Goal: Task Accomplishment & Management: Use online tool/utility

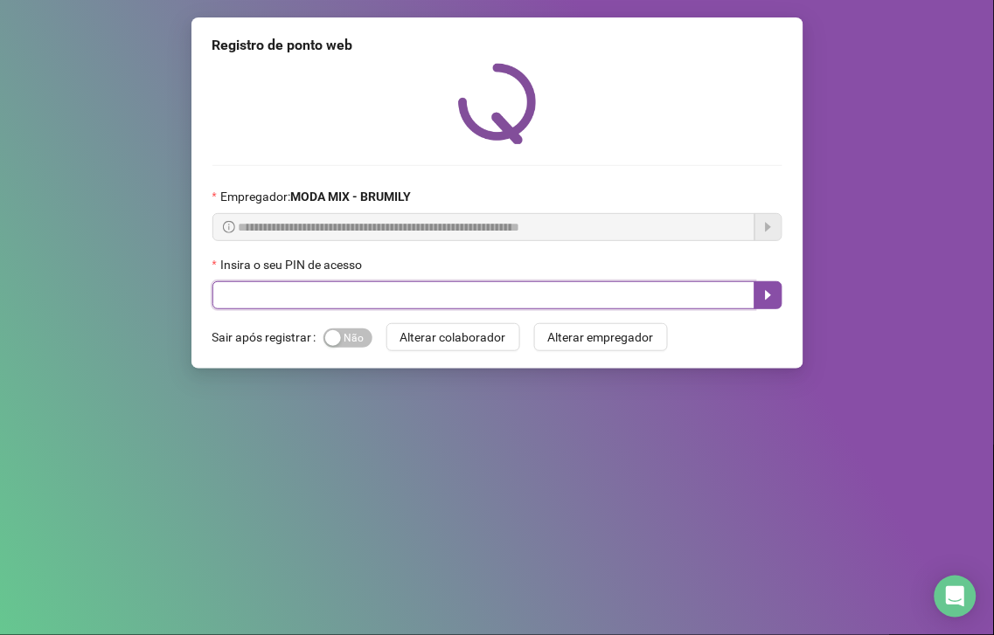
click at [285, 295] on input "text" at bounding box center [483, 295] width 543 height 28
type input "*****"
click at [311, 309] on input "text" at bounding box center [483, 295] width 543 height 28
type input "*****"
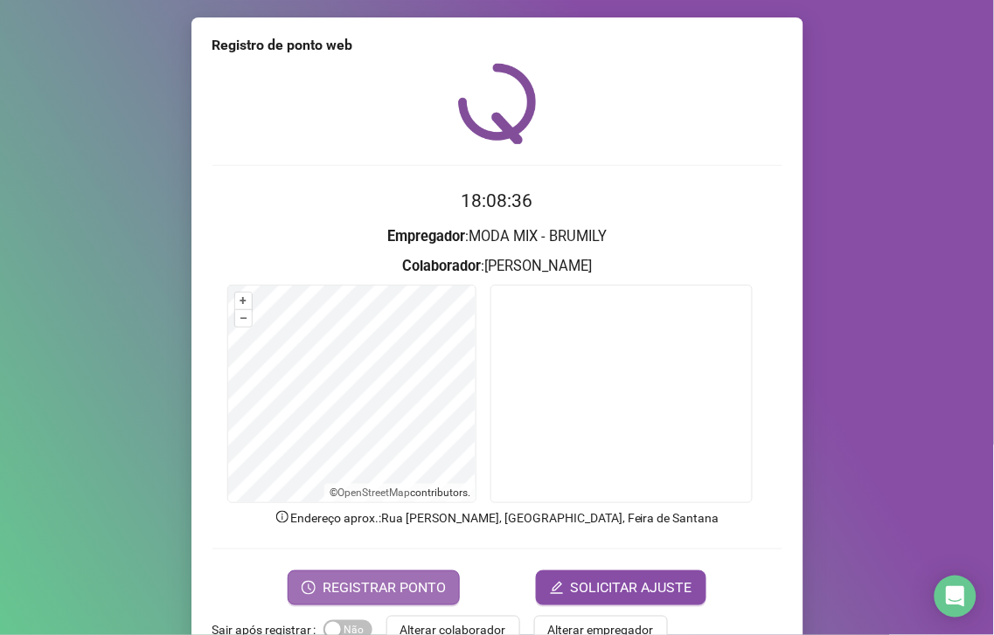
click at [406, 588] on span "REGISTRAR PONTO" at bounding box center [383, 588] width 123 height 21
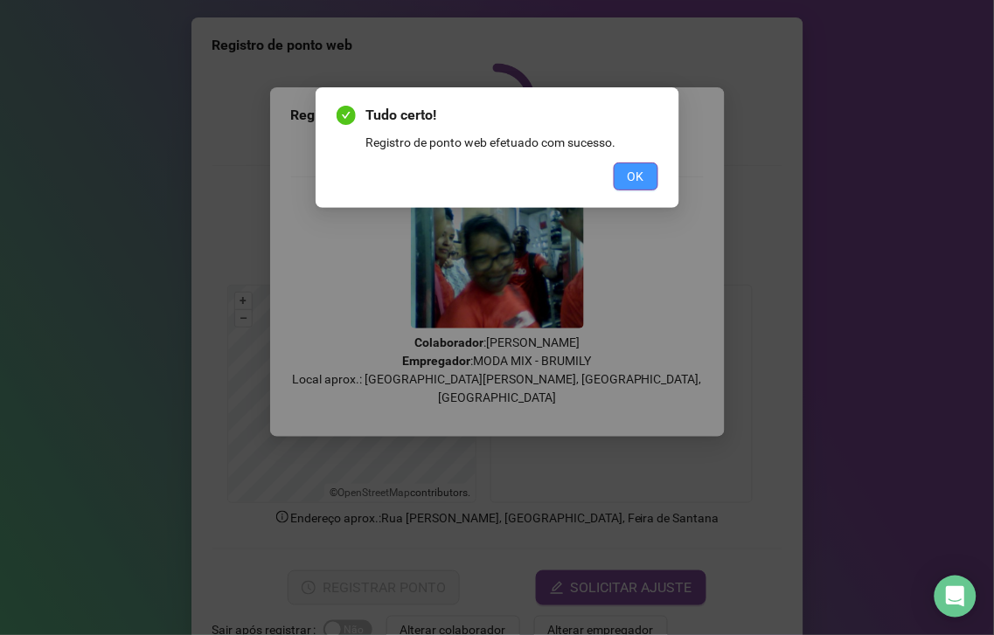
click at [623, 167] on button "OK" at bounding box center [636, 177] width 45 height 28
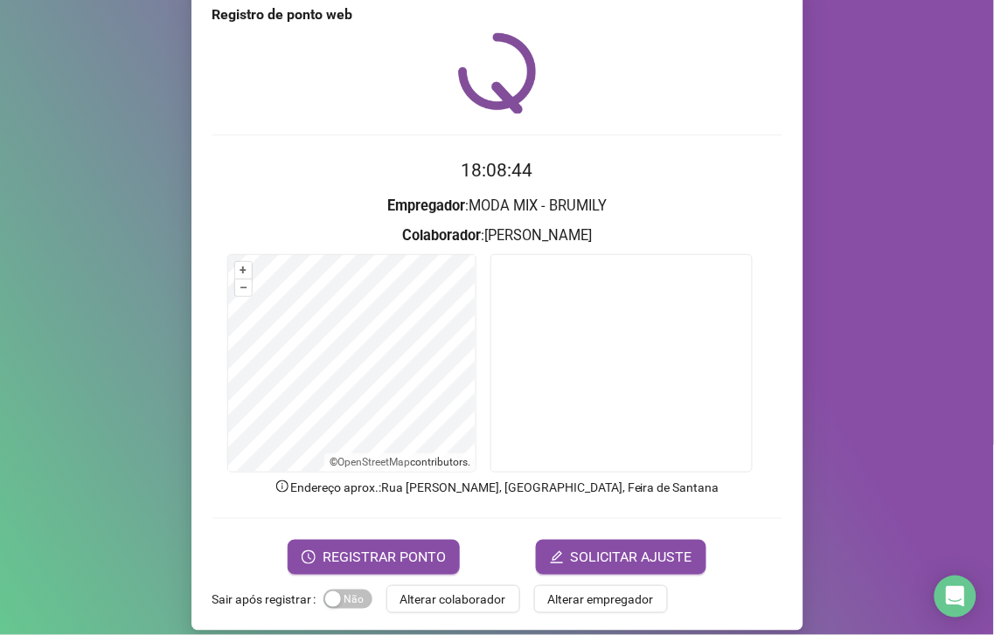
scroll to position [45, 0]
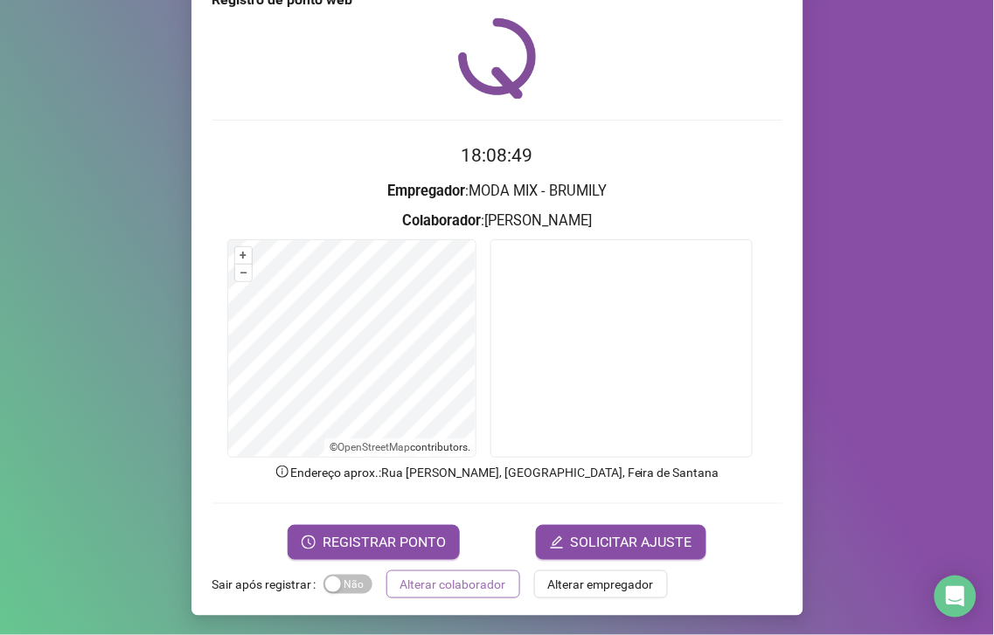
click at [424, 582] on span "Alterar colaborador" at bounding box center [453, 584] width 106 height 19
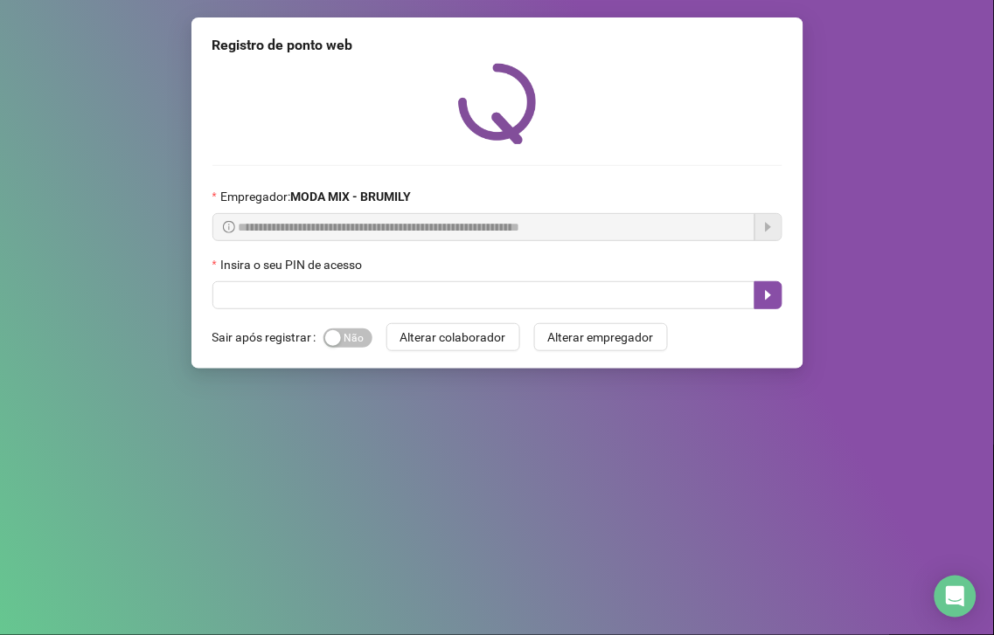
scroll to position [0, 0]
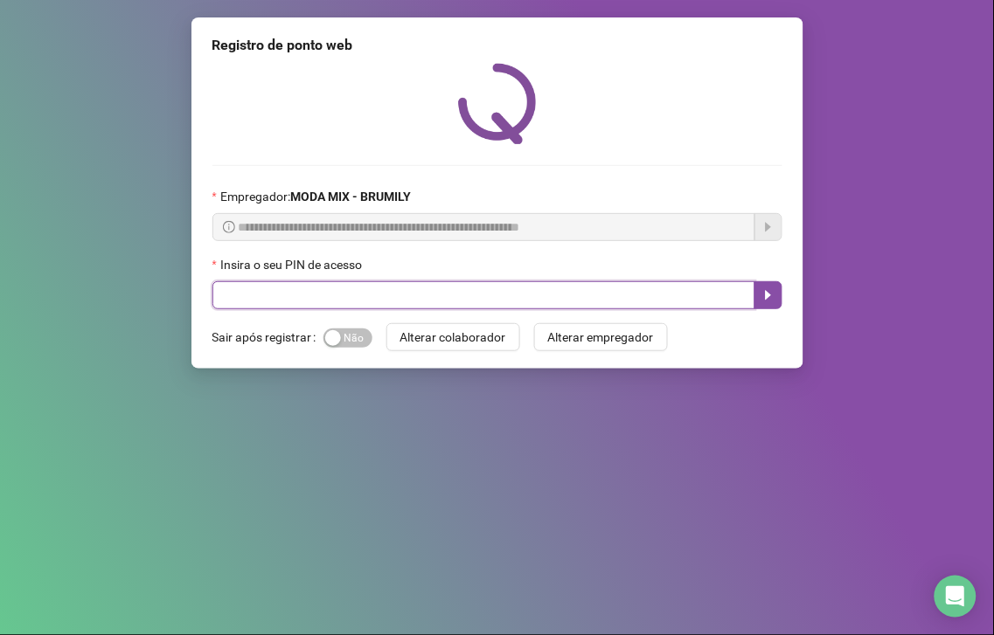
click at [343, 295] on input "text" at bounding box center [483, 295] width 543 height 28
type input "*****"
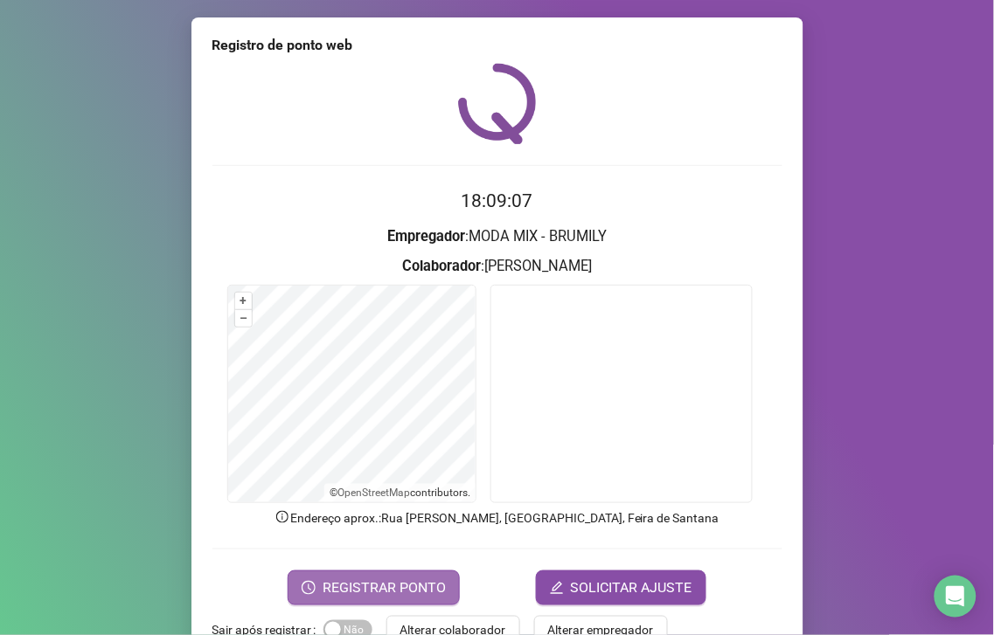
click at [360, 586] on span "REGISTRAR PONTO" at bounding box center [383, 588] width 123 height 21
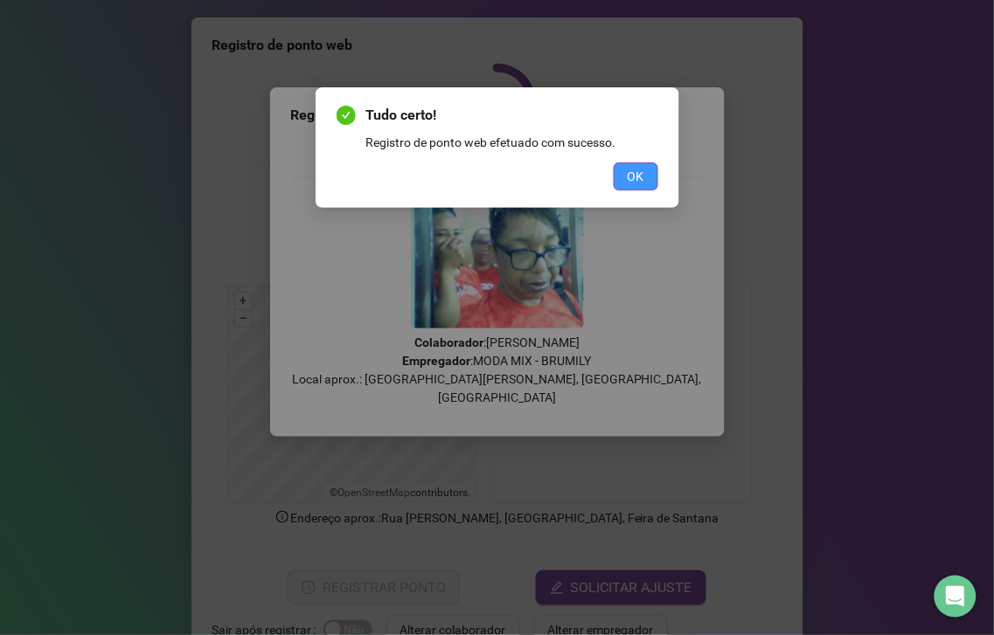
click at [653, 184] on button "OK" at bounding box center [636, 177] width 45 height 28
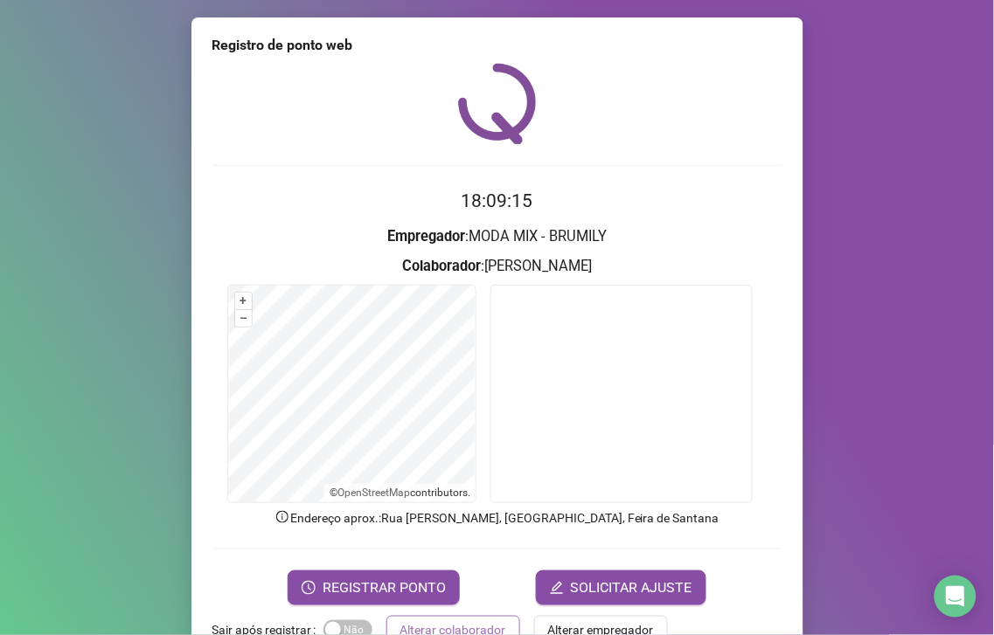
click at [458, 622] on span "Alterar colaborador" at bounding box center [453, 629] width 106 height 19
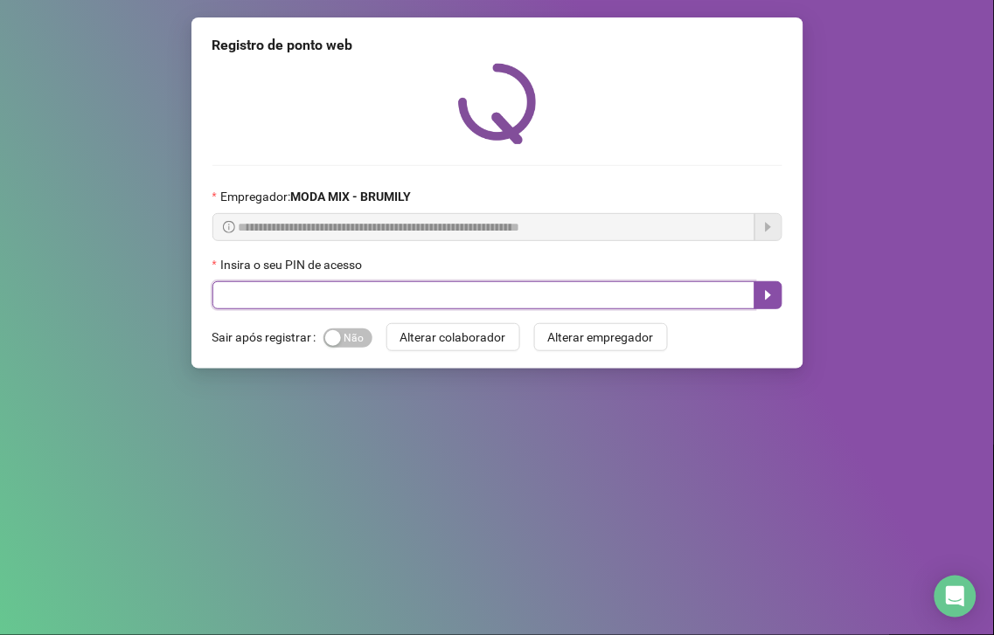
click at [321, 293] on input "text" at bounding box center [483, 295] width 543 height 28
type input "*****"
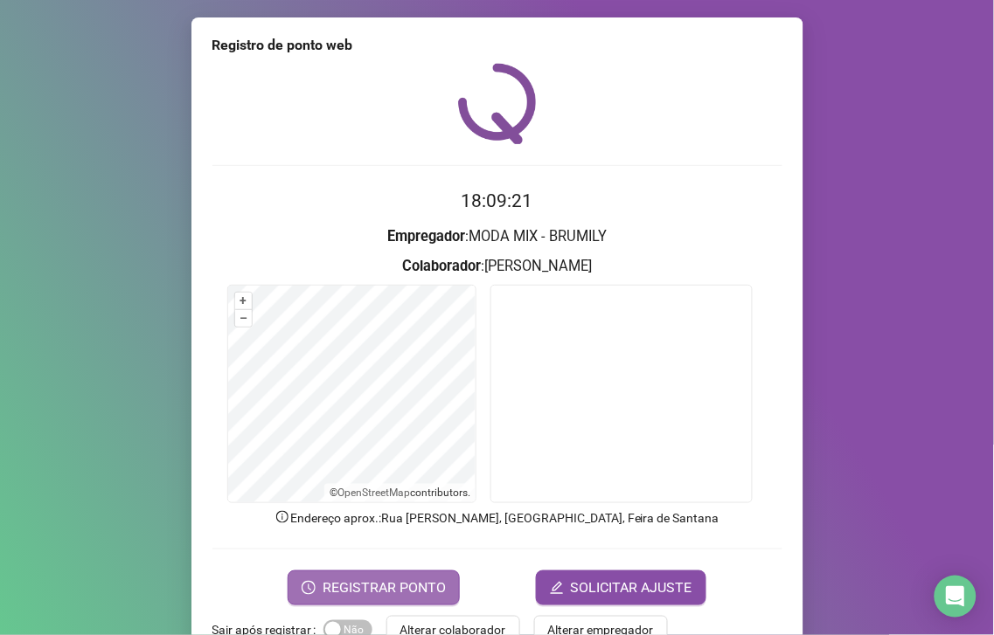
click at [309, 581] on icon "clock-circle" at bounding box center [309, 588] width 14 height 14
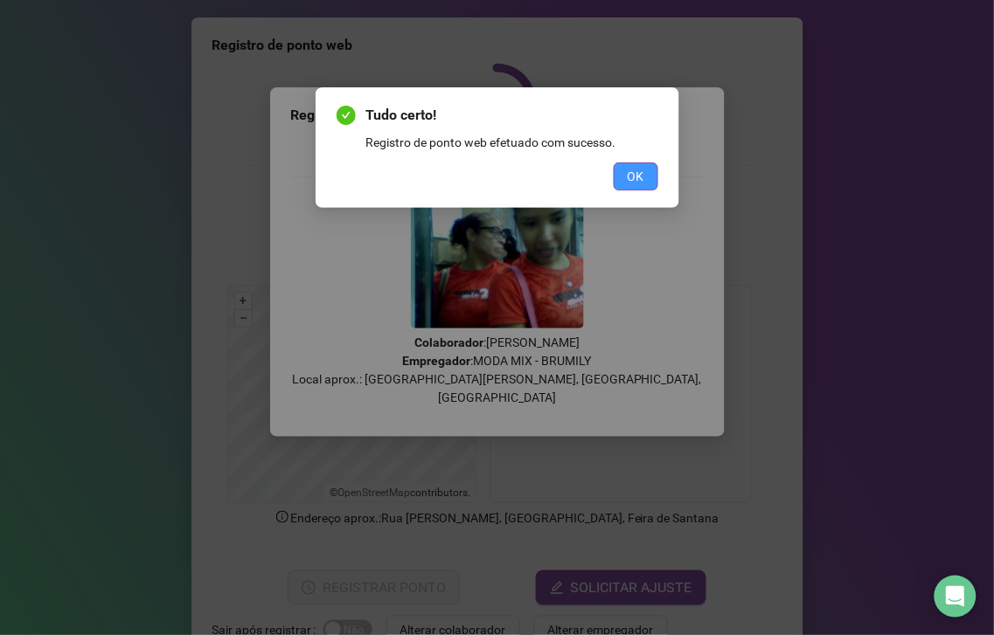
click at [643, 176] on span "OK" at bounding box center [635, 176] width 17 height 19
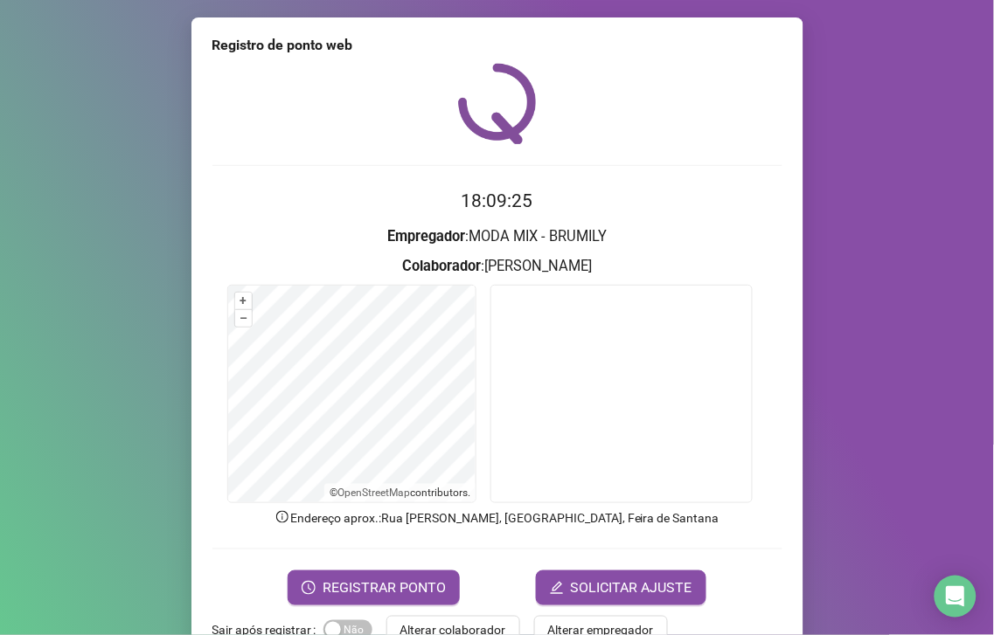
click at [459, 629] on span "Alterar colaborador" at bounding box center [453, 629] width 106 height 19
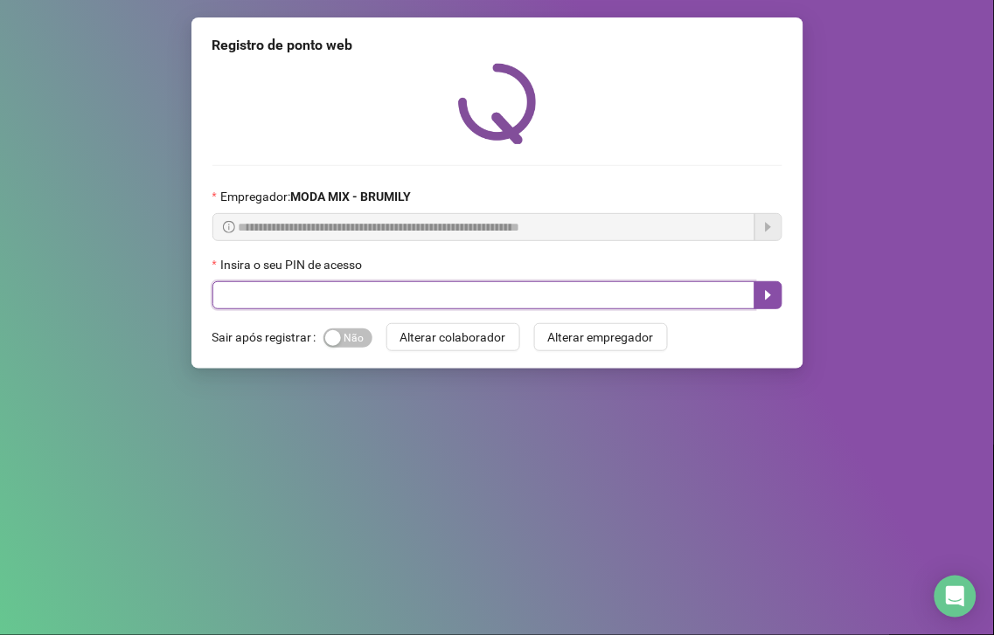
click at [251, 302] on input "text" at bounding box center [483, 295] width 543 height 28
type input "*****"
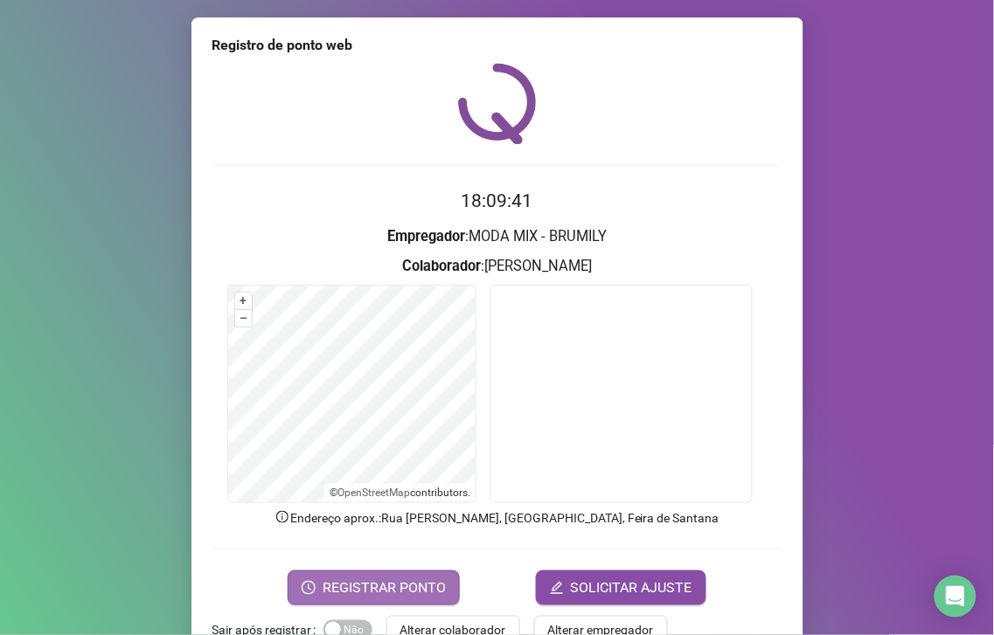
click at [382, 582] on span "REGISTRAR PONTO" at bounding box center [383, 588] width 123 height 21
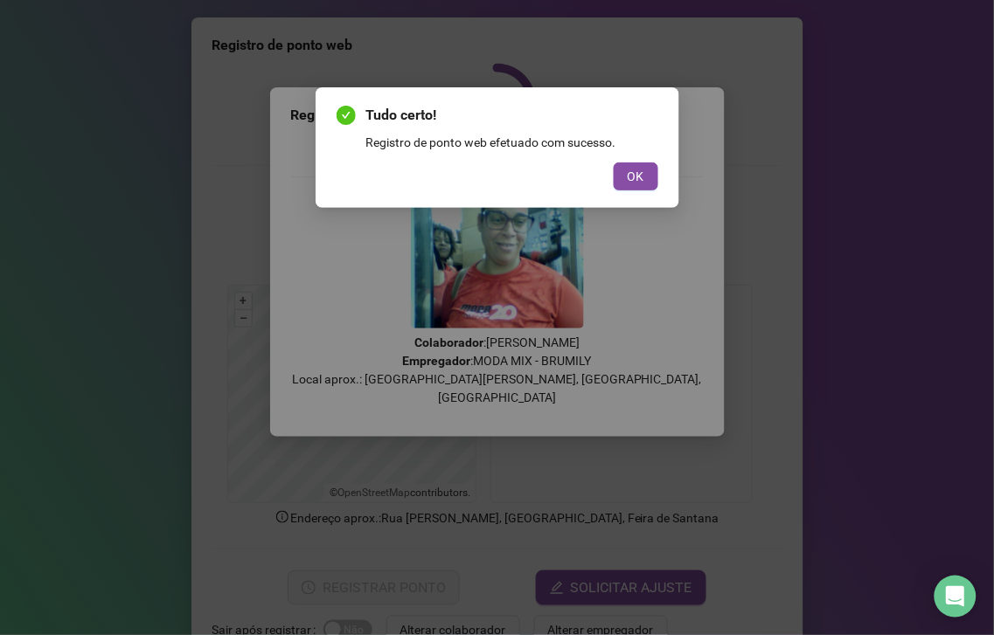
click at [630, 169] on span "OK" at bounding box center [635, 176] width 17 height 19
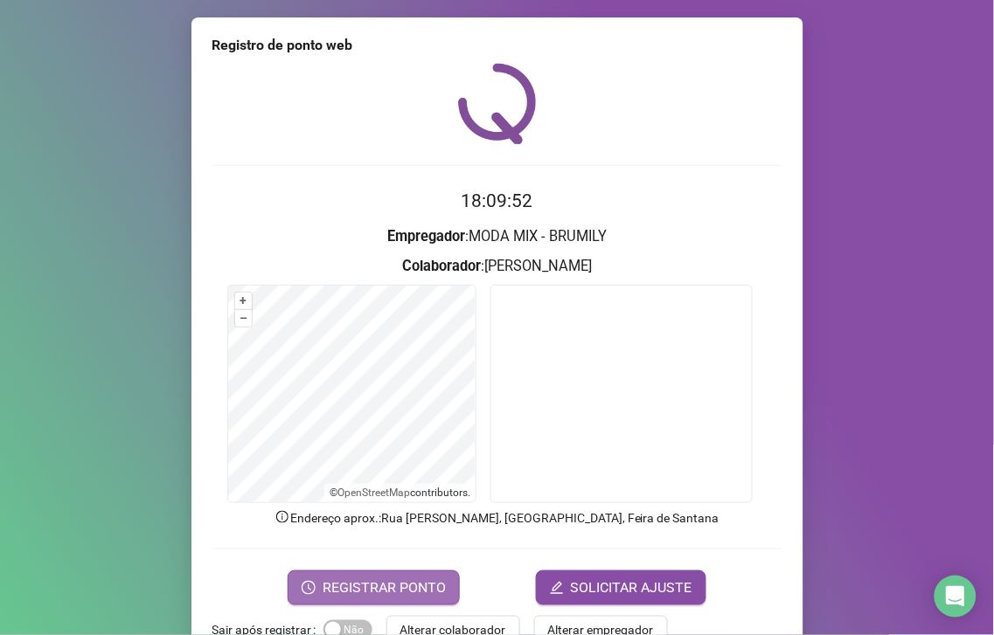
click at [390, 600] on button "REGISTRAR PONTO" at bounding box center [374, 588] width 172 height 35
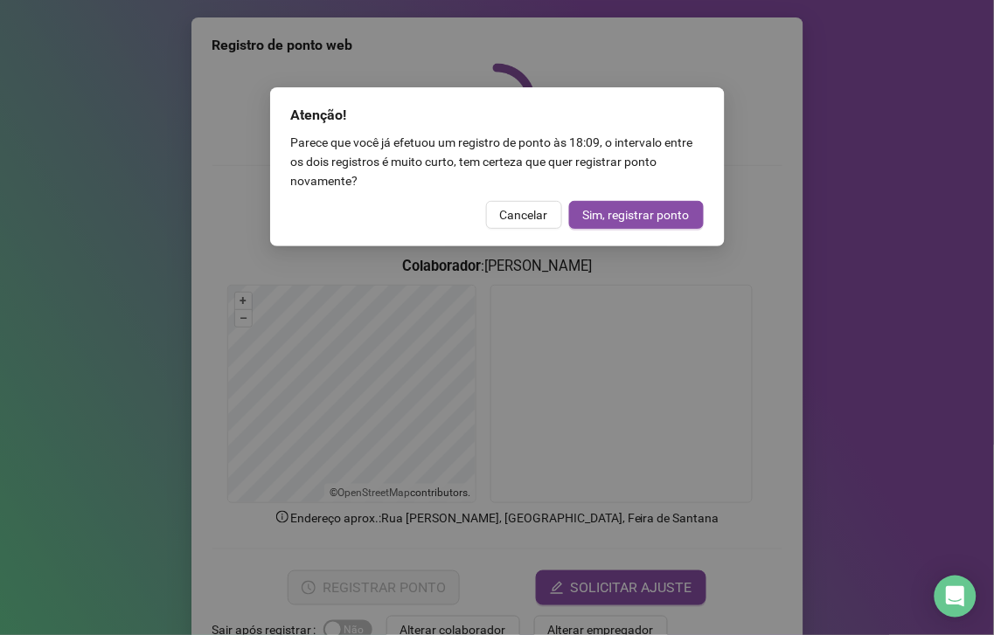
click at [530, 218] on span "Cancelar" at bounding box center [524, 214] width 48 height 19
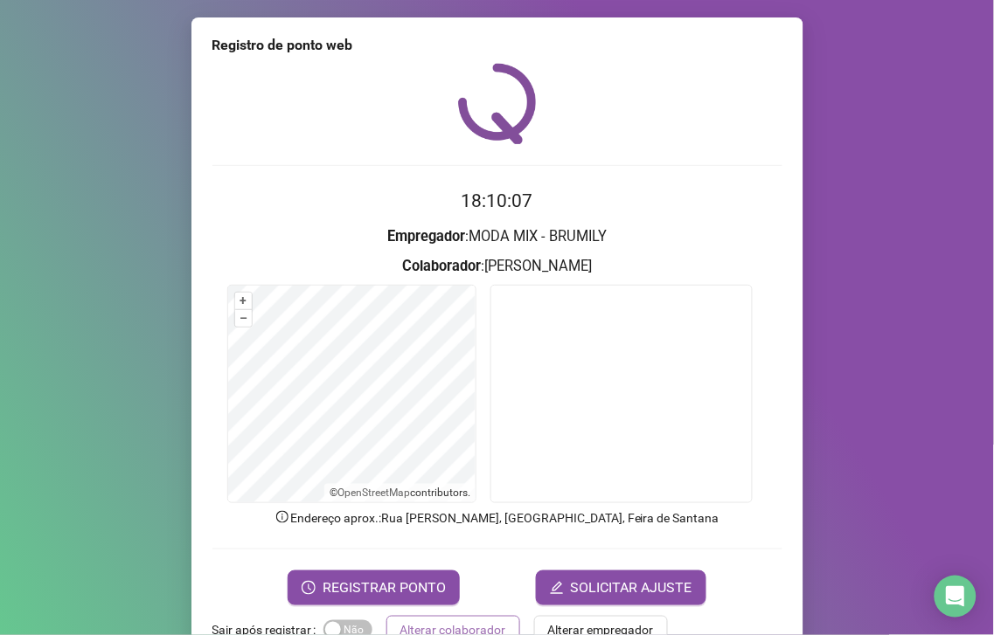
drag, startPoint x: 459, startPoint y: 624, endPoint x: 441, endPoint y: 607, distance: 24.7
click at [459, 623] on span "Alterar colaborador" at bounding box center [453, 629] width 106 height 19
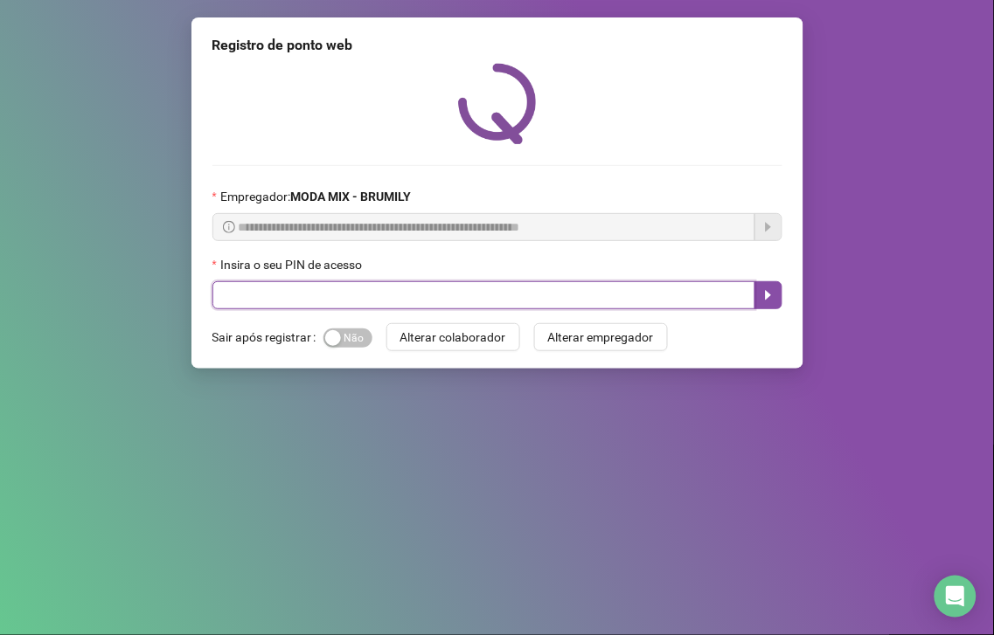
drag, startPoint x: 352, startPoint y: 286, endPoint x: 245, endPoint y: 239, distance: 117.0
click at [336, 274] on div "Insira o seu PIN de acesso" at bounding box center [497, 282] width 570 height 54
type input "*****"
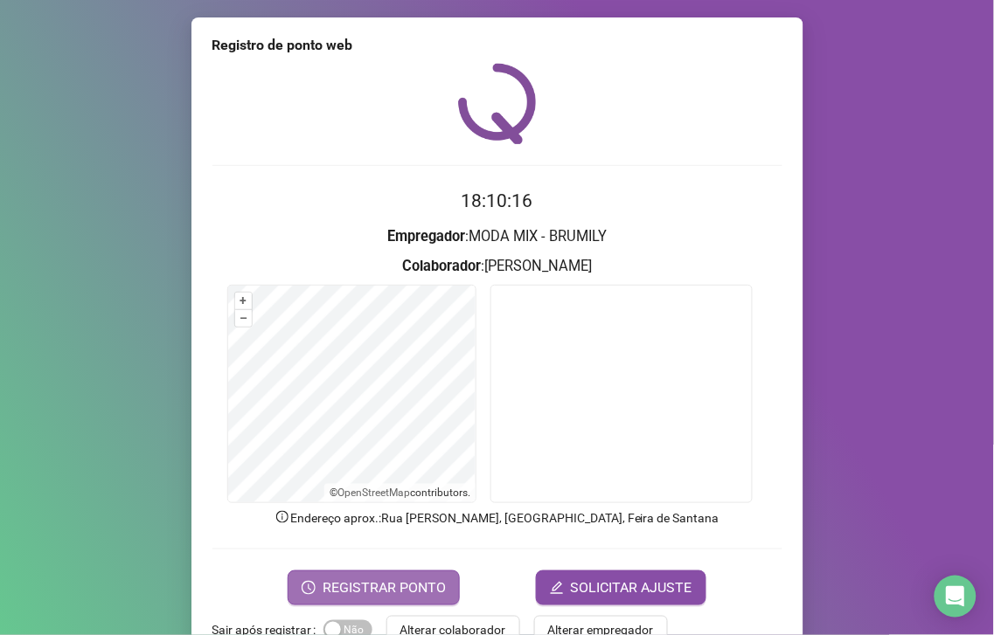
click at [364, 589] on span "REGISTRAR PONTO" at bounding box center [383, 588] width 123 height 21
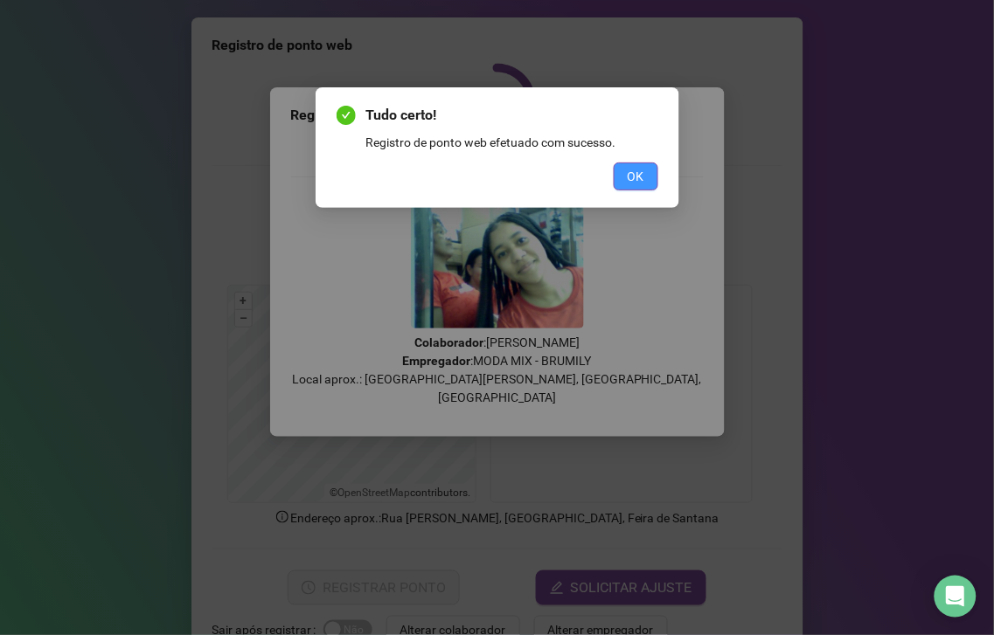
click at [634, 177] on span "OK" at bounding box center [635, 176] width 17 height 19
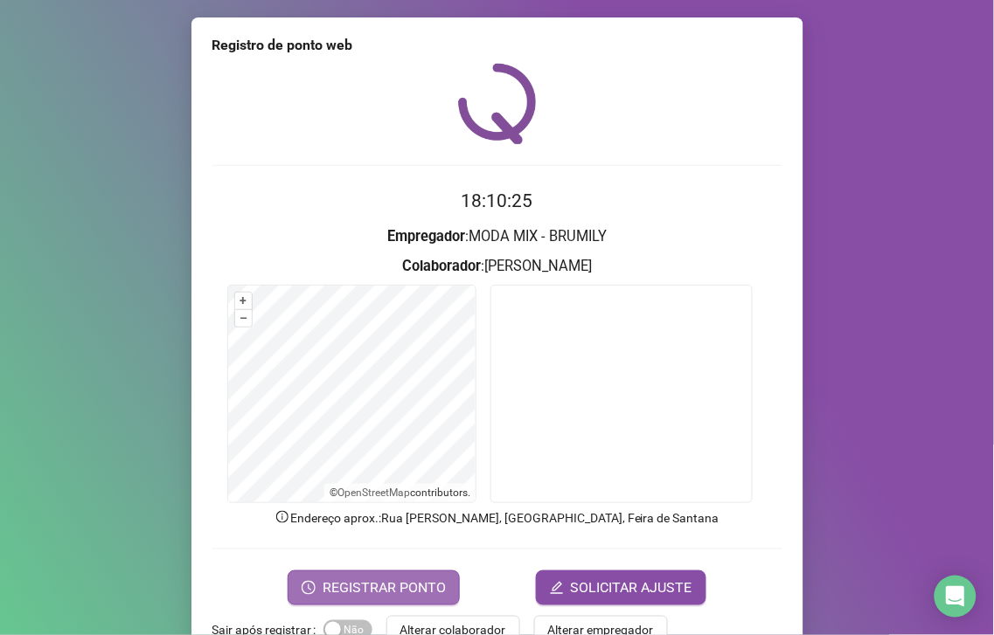
click at [380, 589] on span "REGISTRAR PONTO" at bounding box center [383, 588] width 123 height 21
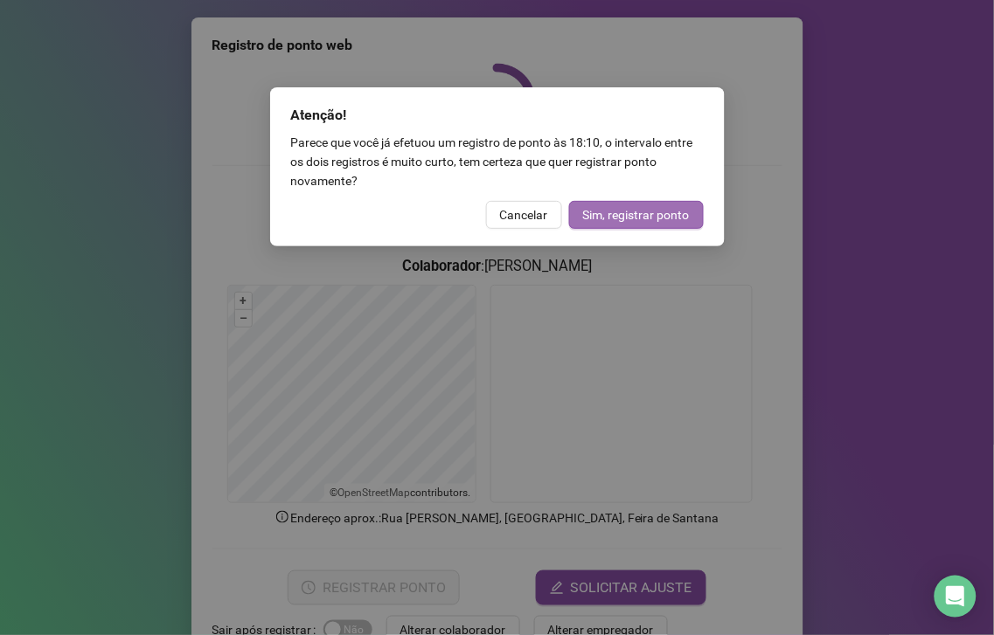
click at [597, 210] on span "Sim, registrar ponto" at bounding box center [636, 214] width 107 height 19
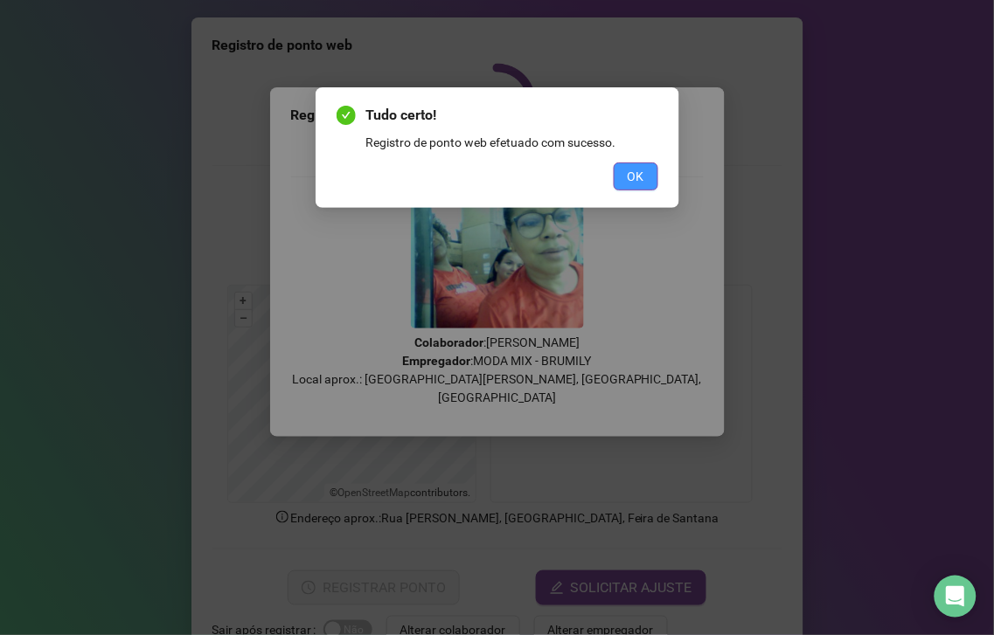
click at [641, 170] on span "OK" at bounding box center [635, 176] width 17 height 19
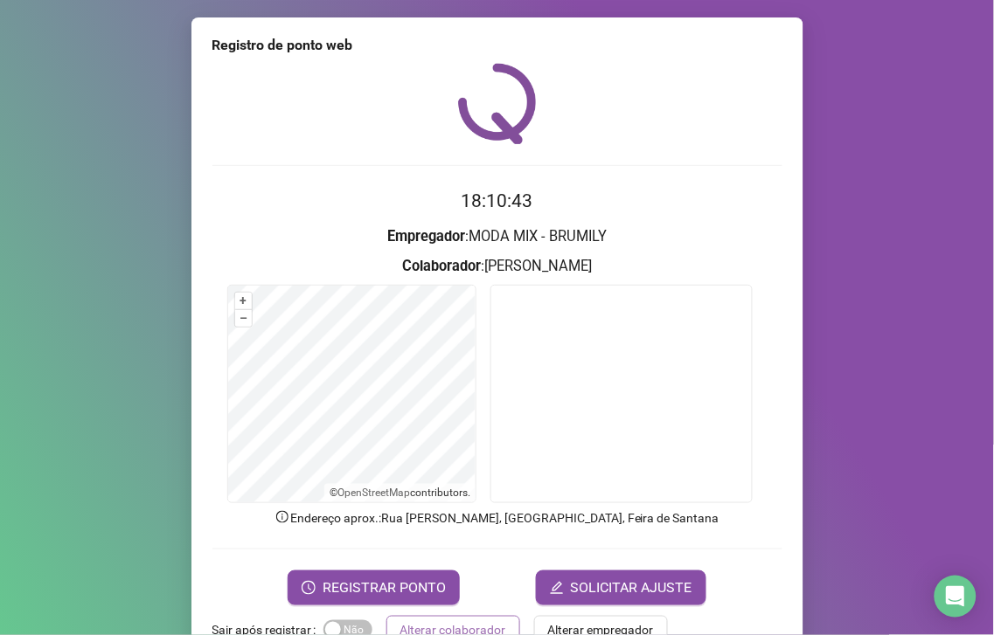
click at [461, 633] on span "Alterar colaborador" at bounding box center [453, 629] width 106 height 19
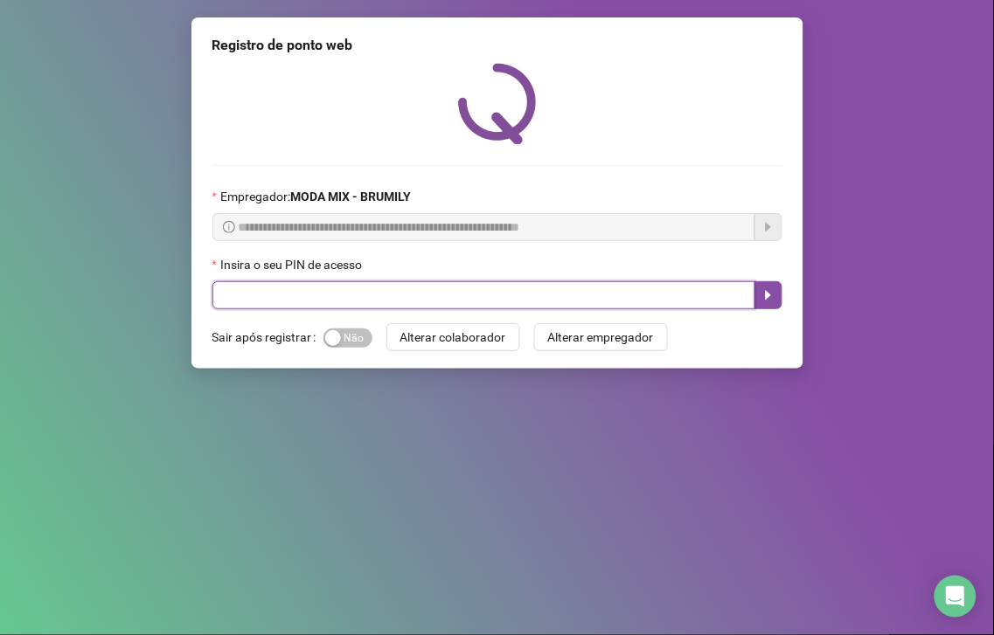
click at [339, 289] on input "text" at bounding box center [483, 295] width 543 height 28
type input "*****"
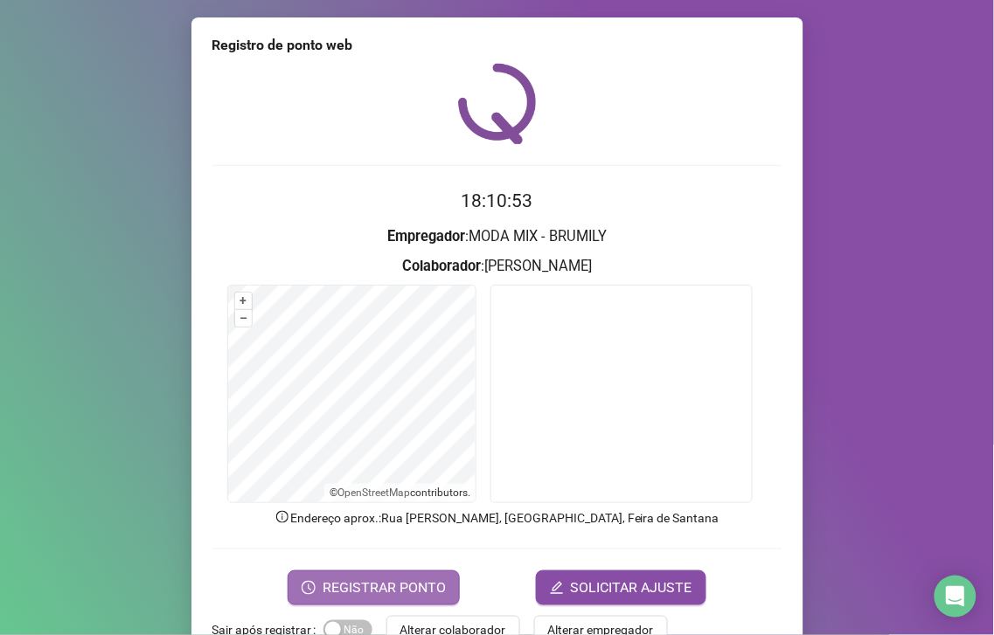
click at [376, 582] on span "REGISTRAR PONTO" at bounding box center [383, 588] width 123 height 21
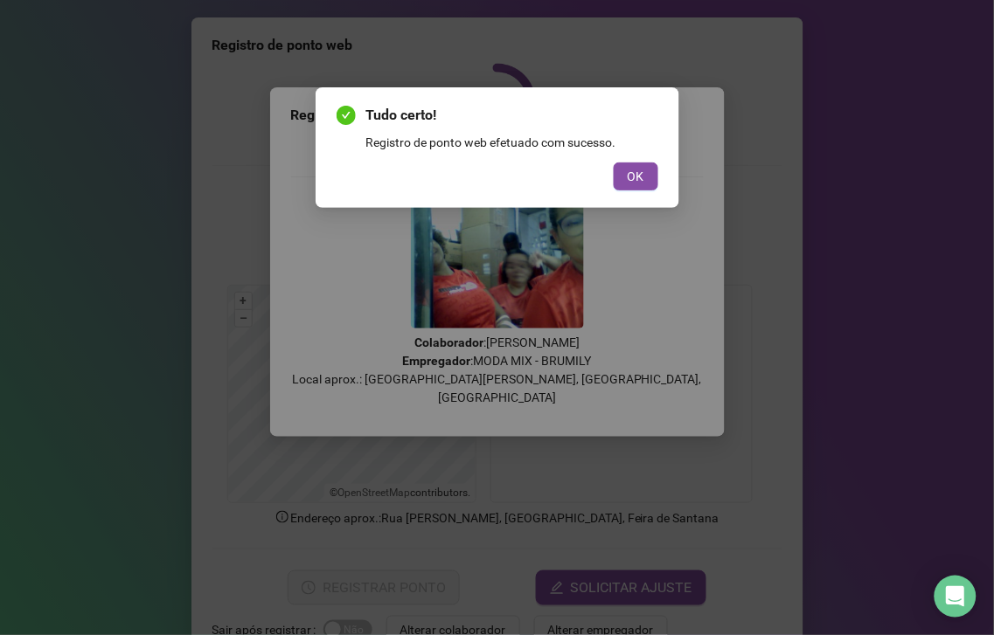
drag, startPoint x: 632, startPoint y: 169, endPoint x: 614, endPoint y: 147, distance: 28.0
click at [632, 168] on span "OK" at bounding box center [635, 176] width 17 height 19
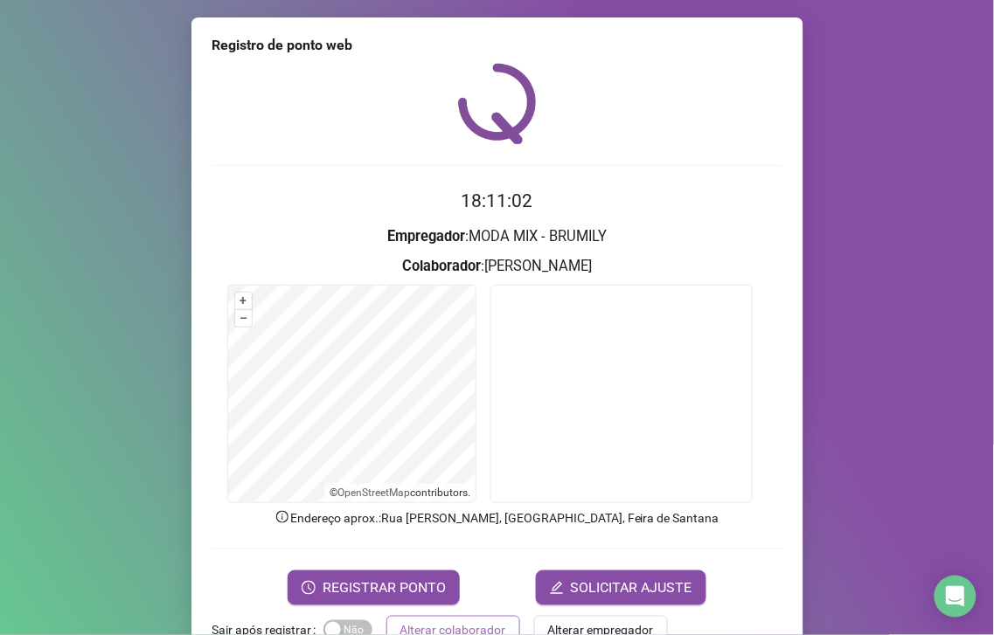
click at [400, 625] on span "Alterar colaborador" at bounding box center [453, 629] width 106 height 19
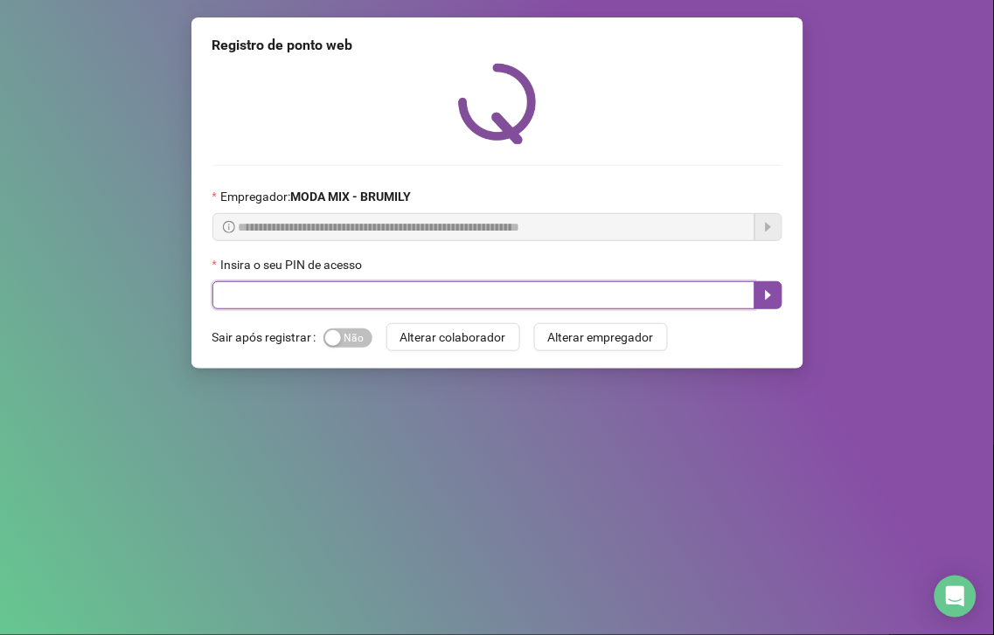
click at [347, 283] on input "text" at bounding box center [483, 295] width 543 height 28
type input "*****"
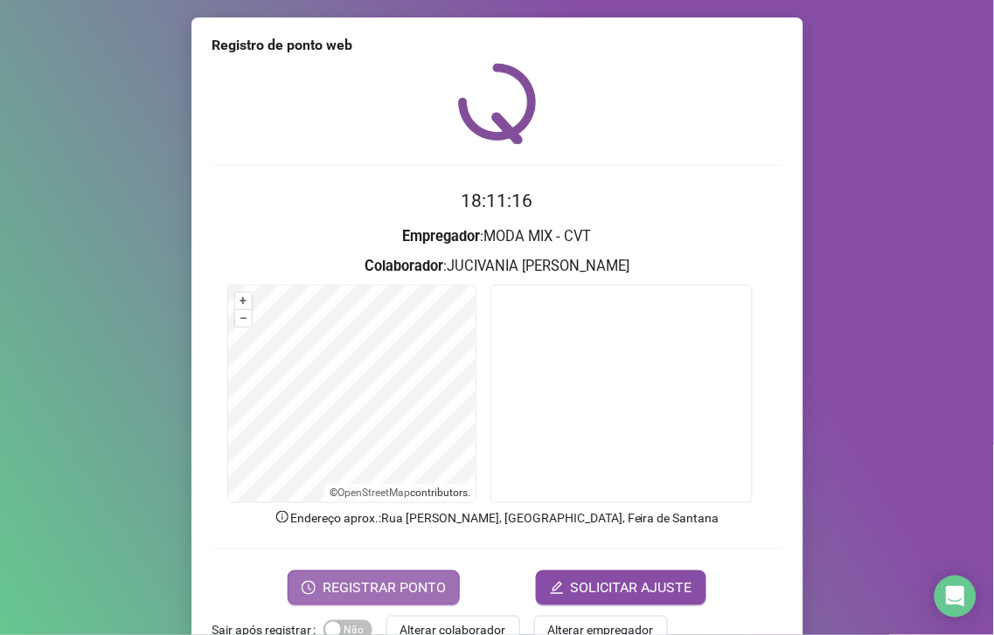
click at [346, 583] on span "REGISTRAR PONTO" at bounding box center [383, 588] width 123 height 21
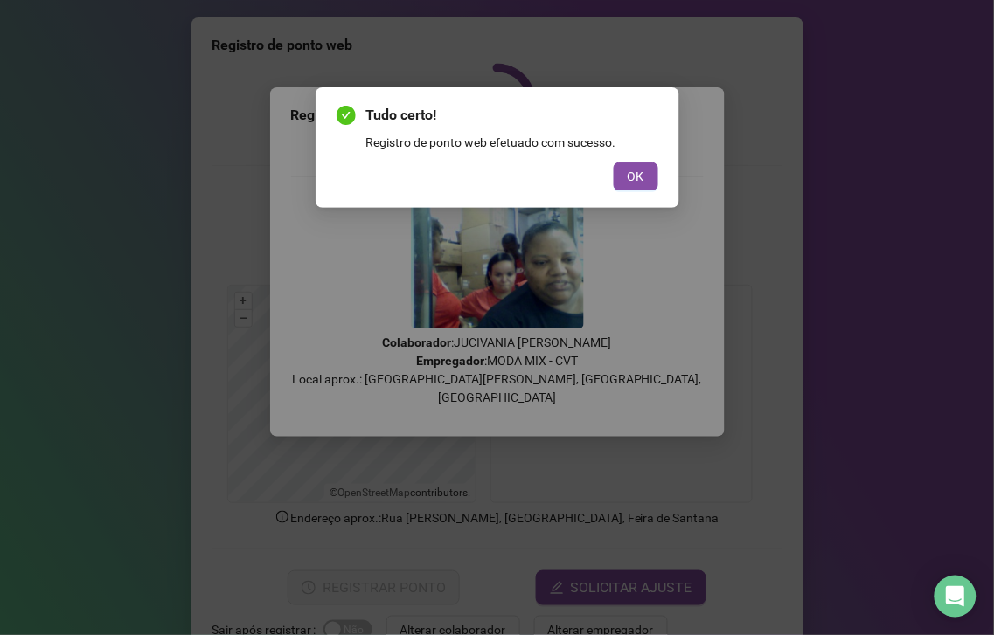
drag, startPoint x: 621, startPoint y: 175, endPoint x: 620, endPoint y: 164, distance: 10.5
click at [620, 173] on button "OK" at bounding box center [636, 177] width 45 height 28
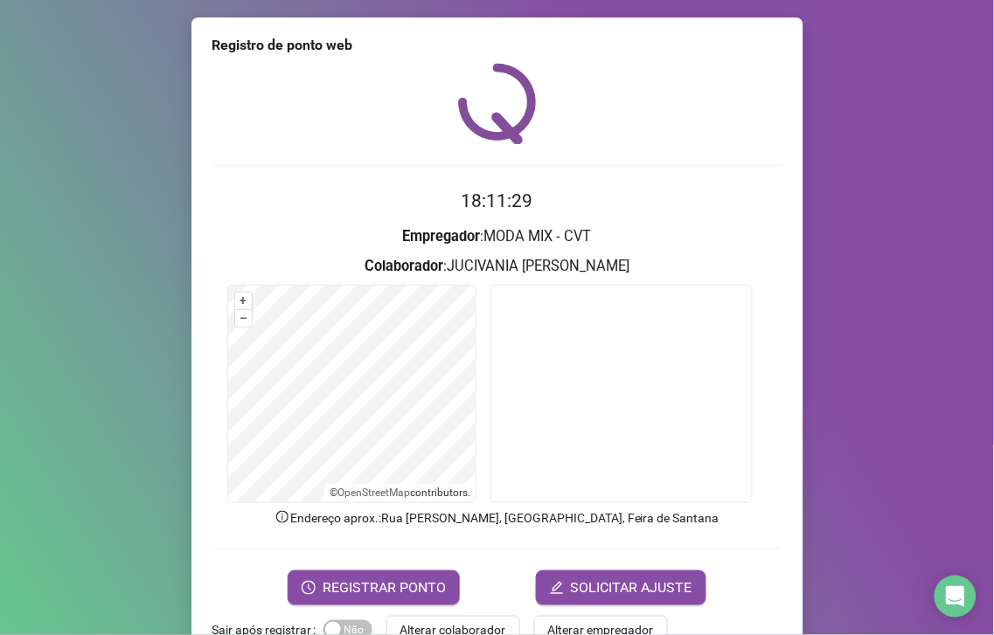
click at [464, 621] on span "Alterar colaborador" at bounding box center [453, 629] width 106 height 19
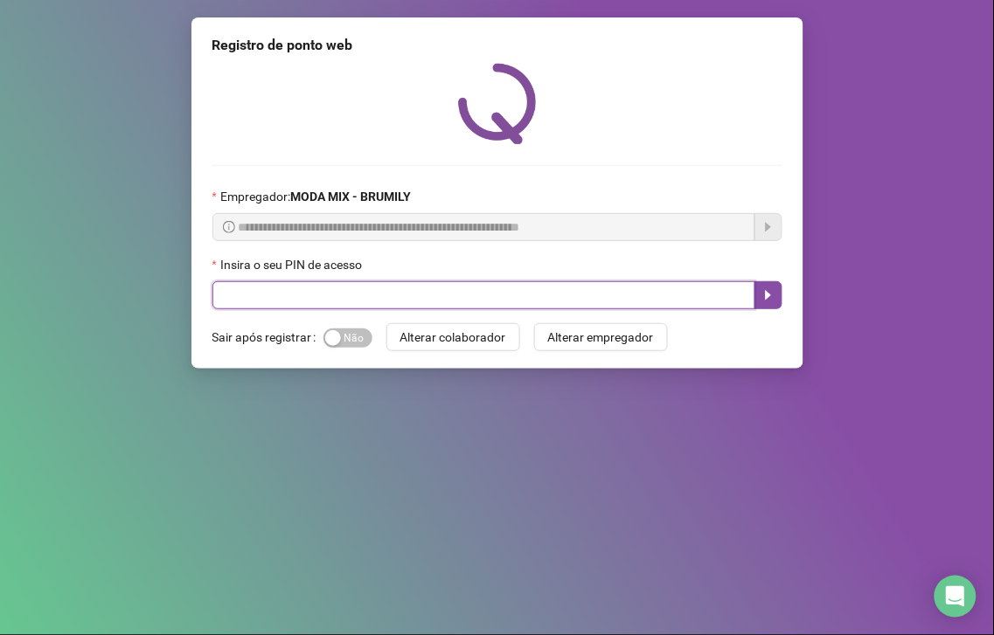
drag, startPoint x: 350, startPoint y: 294, endPoint x: 322, endPoint y: 257, distance: 46.1
click at [342, 286] on input "text" at bounding box center [483, 295] width 543 height 28
type input "*****"
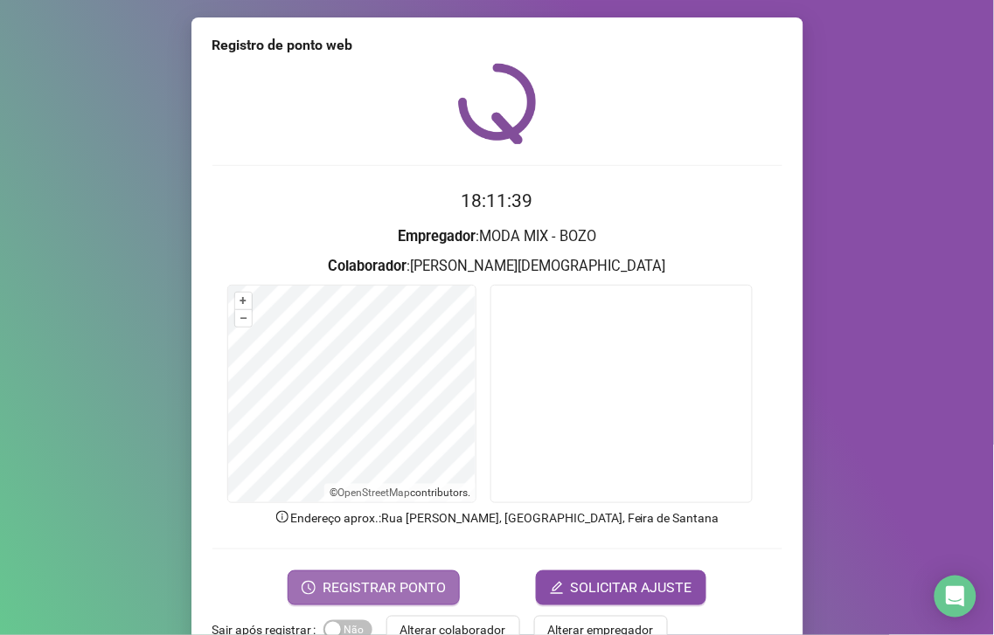
click at [382, 586] on span "REGISTRAR PONTO" at bounding box center [383, 588] width 123 height 21
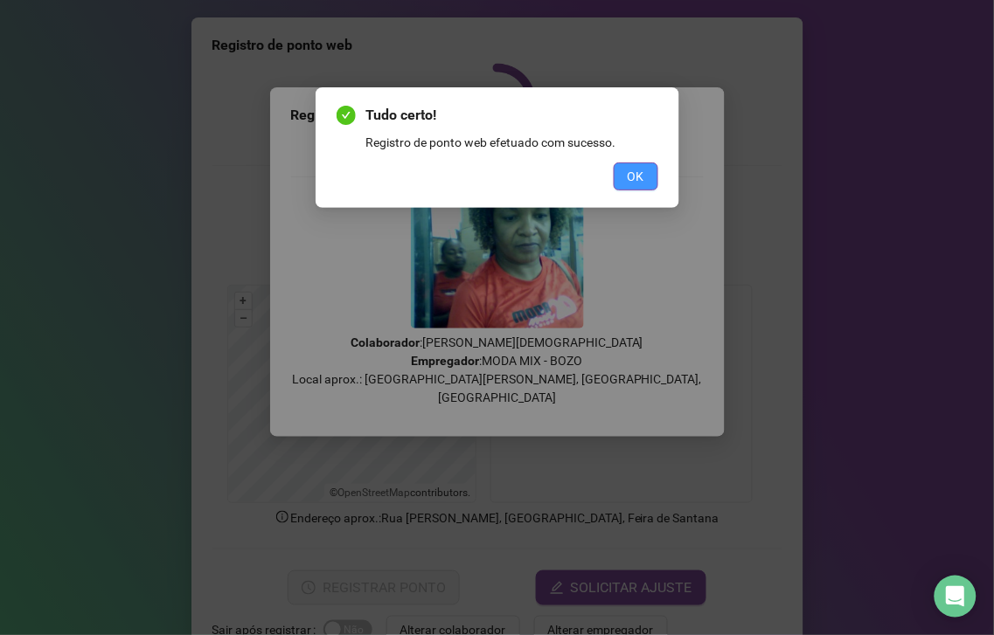
click at [638, 176] on span "OK" at bounding box center [635, 176] width 17 height 19
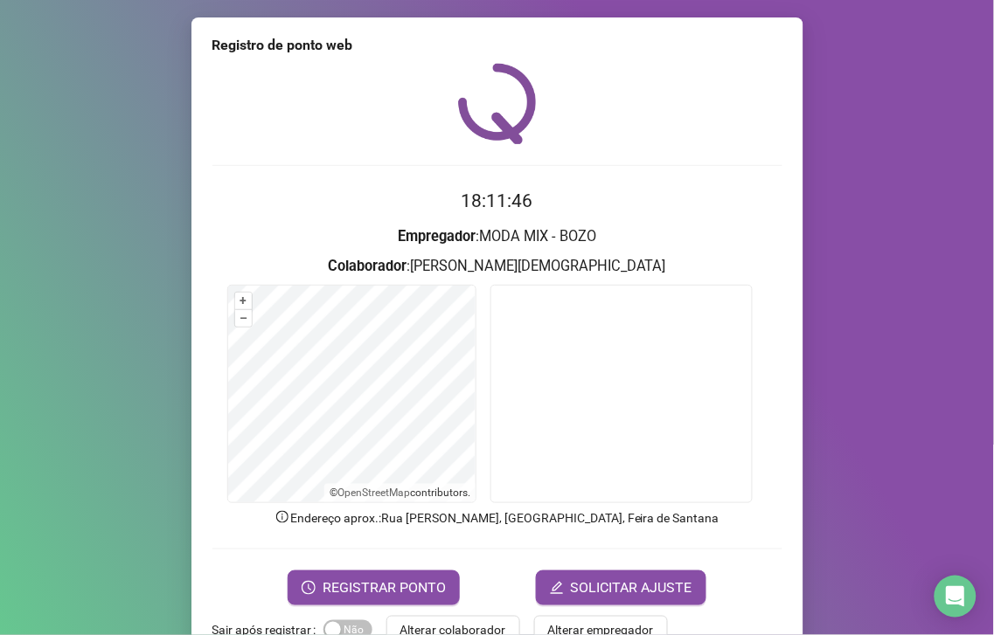
drag, startPoint x: 415, startPoint y: 624, endPoint x: 417, endPoint y: 614, distance: 9.8
click at [415, 623] on span "Alterar colaborador" at bounding box center [453, 629] width 106 height 19
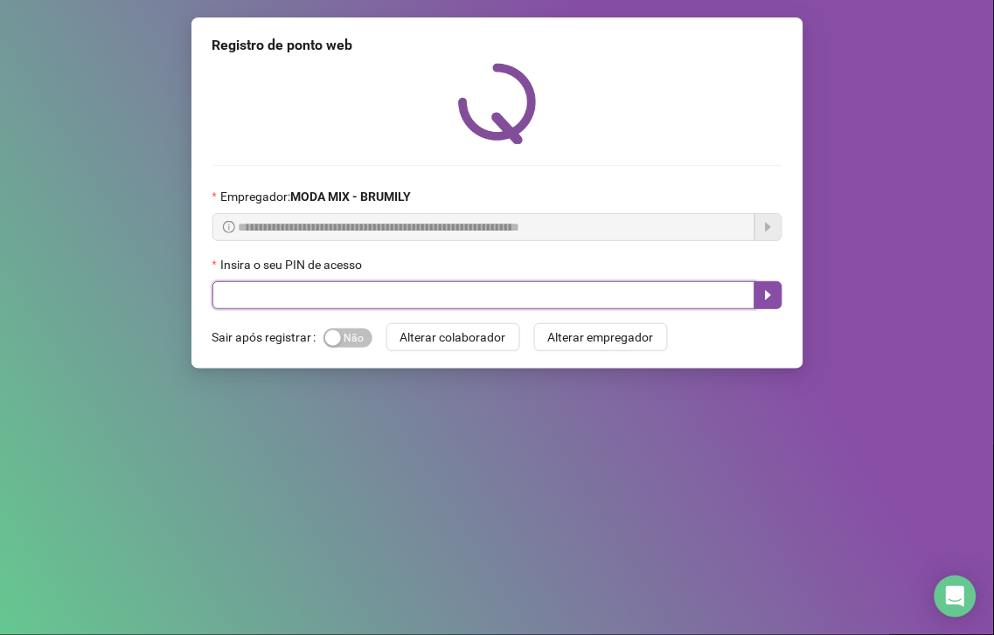
click at [327, 300] on input "text" at bounding box center [483, 295] width 543 height 28
type input "*****"
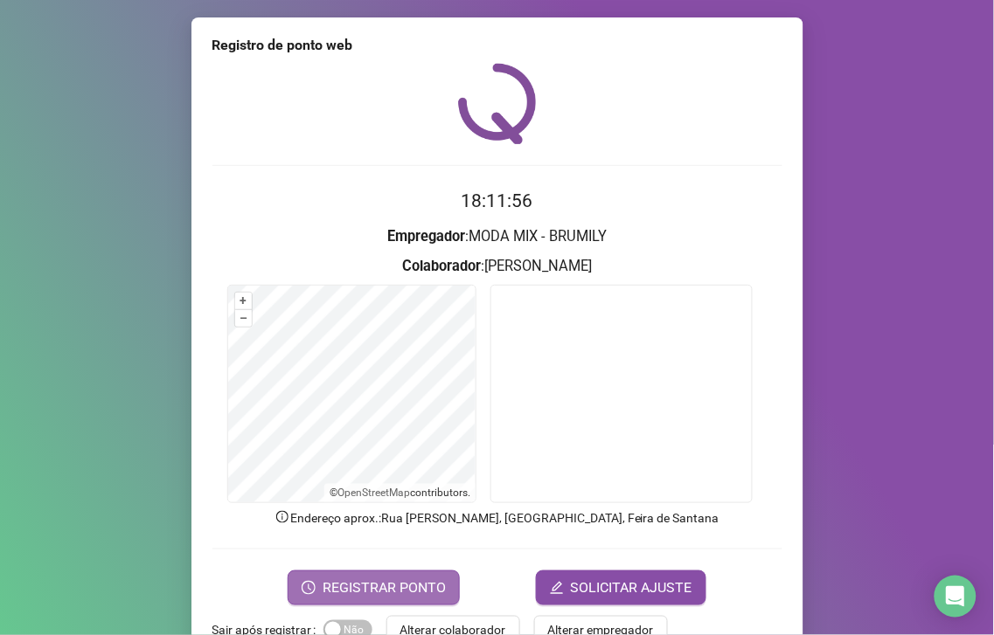
click at [414, 579] on span "REGISTRAR PONTO" at bounding box center [383, 588] width 123 height 21
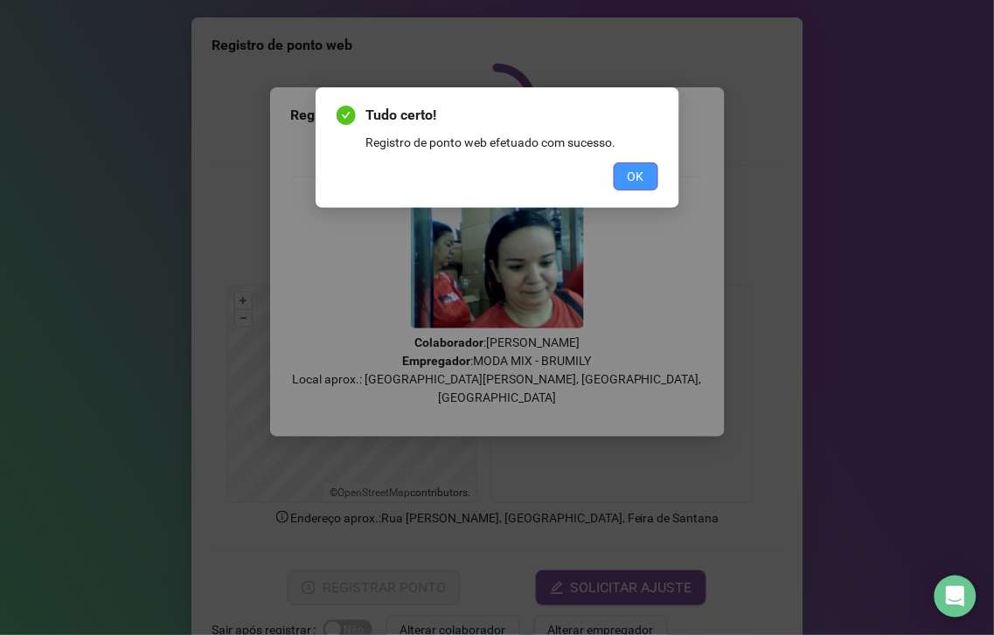
click at [631, 178] on span "OK" at bounding box center [635, 176] width 17 height 19
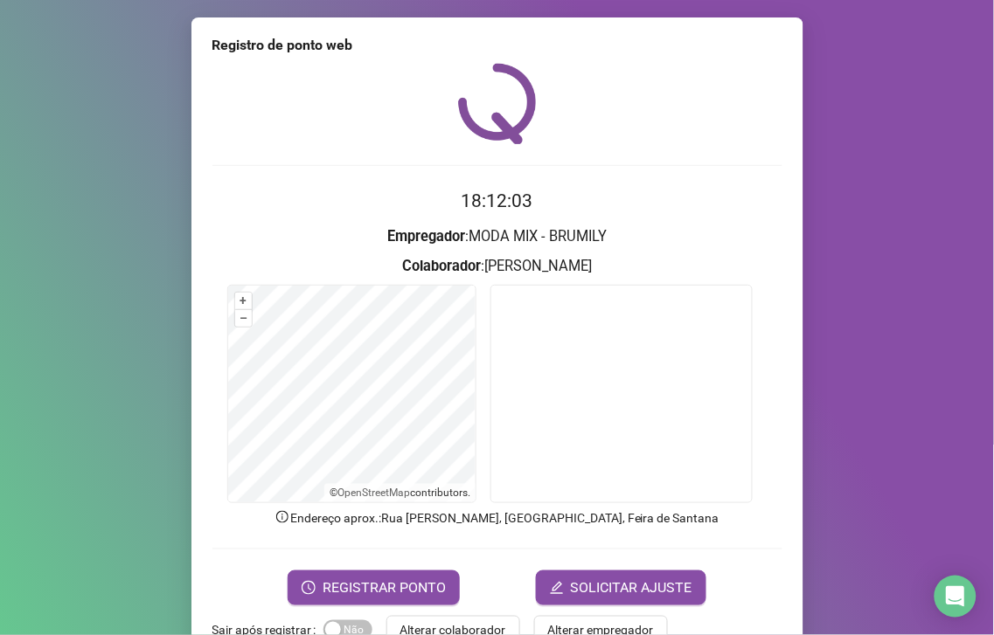
click at [443, 617] on button "Alterar colaborador" at bounding box center [453, 630] width 134 height 28
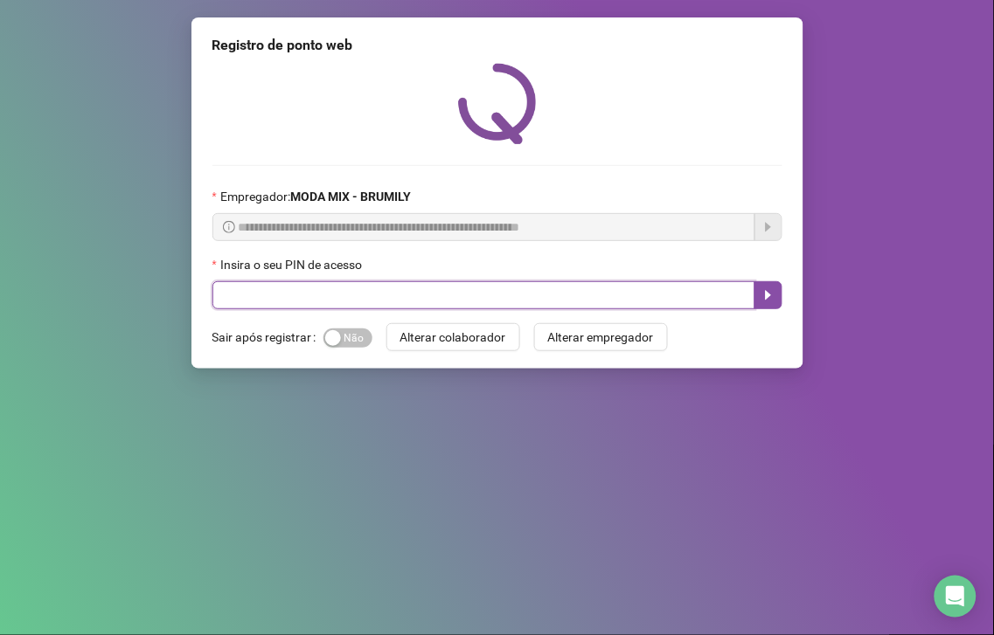
click at [419, 290] on input "text" at bounding box center [483, 295] width 543 height 28
type input "*****"
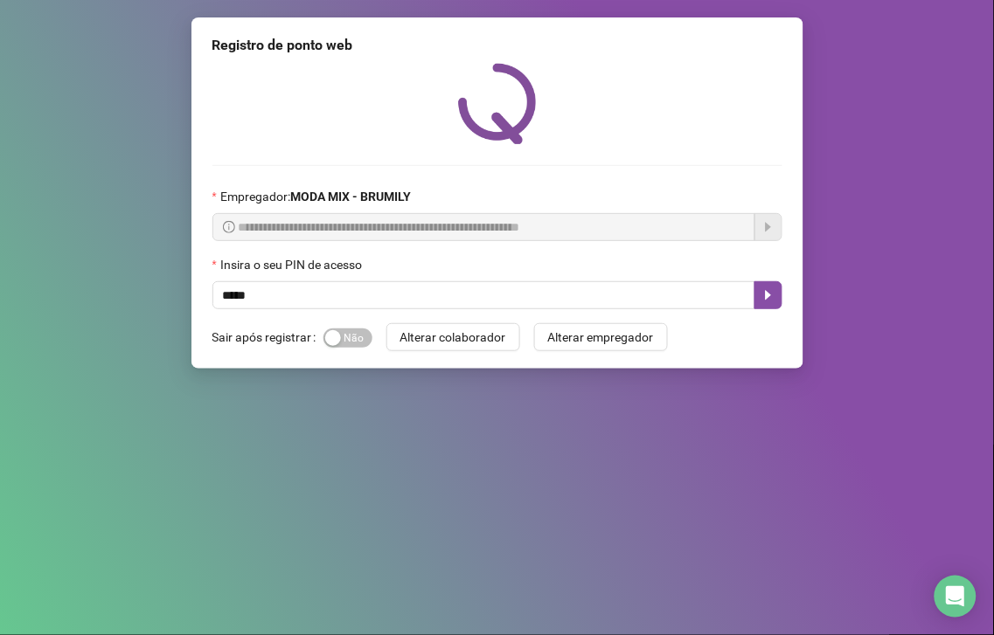
click at [782, 287] on div "**********" at bounding box center [497, 192] width 612 height 351
click at [776, 298] on button "button" at bounding box center [768, 295] width 28 height 28
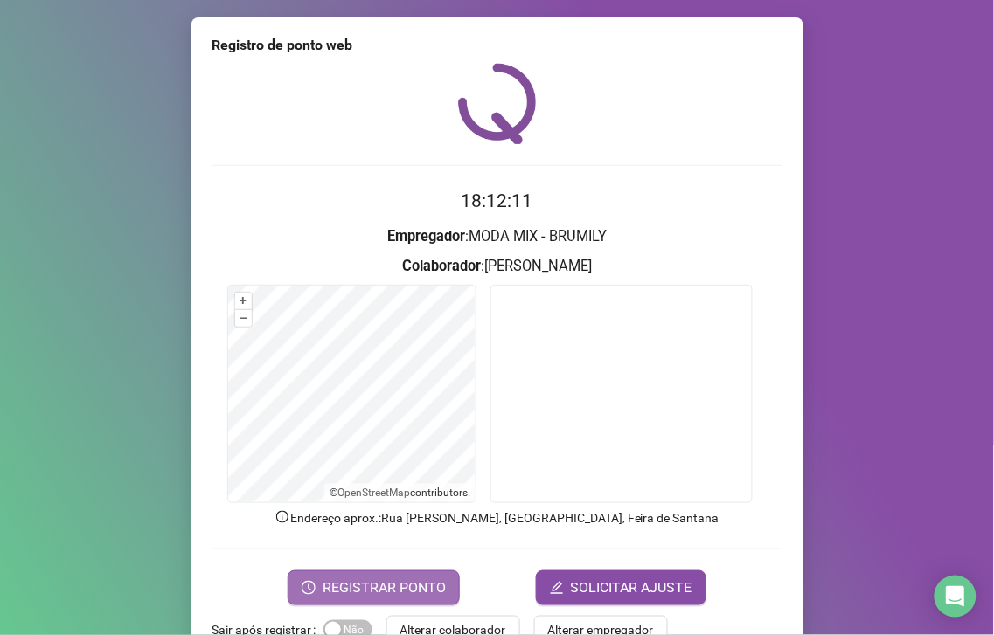
click at [382, 584] on span "REGISTRAR PONTO" at bounding box center [383, 588] width 123 height 21
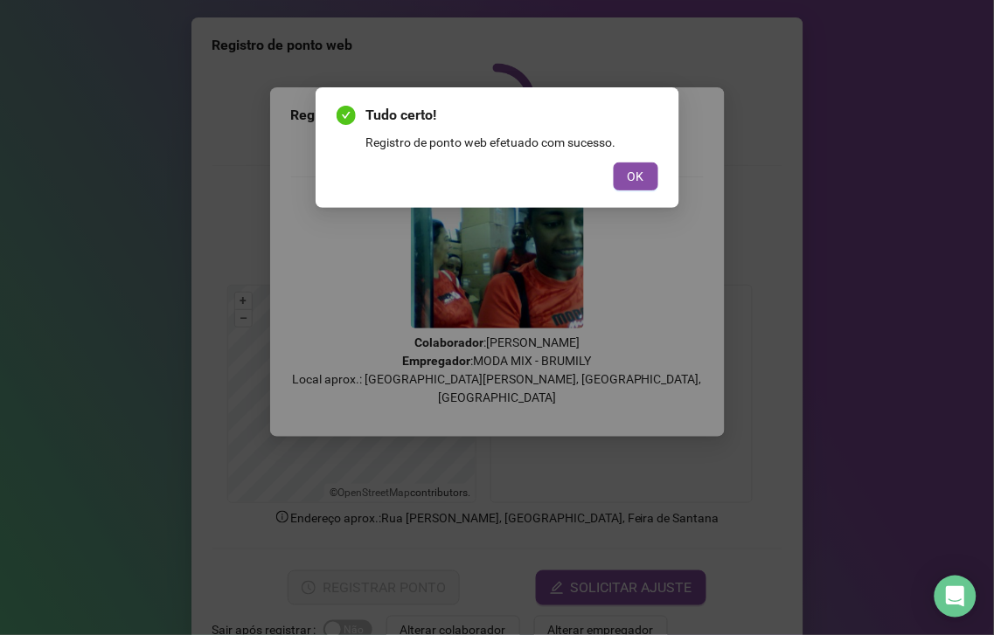
drag, startPoint x: 641, startPoint y: 172, endPoint x: 625, endPoint y: 205, distance: 36.4
click at [642, 171] on span "OK" at bounding box center [635, 176] width 17 height 19
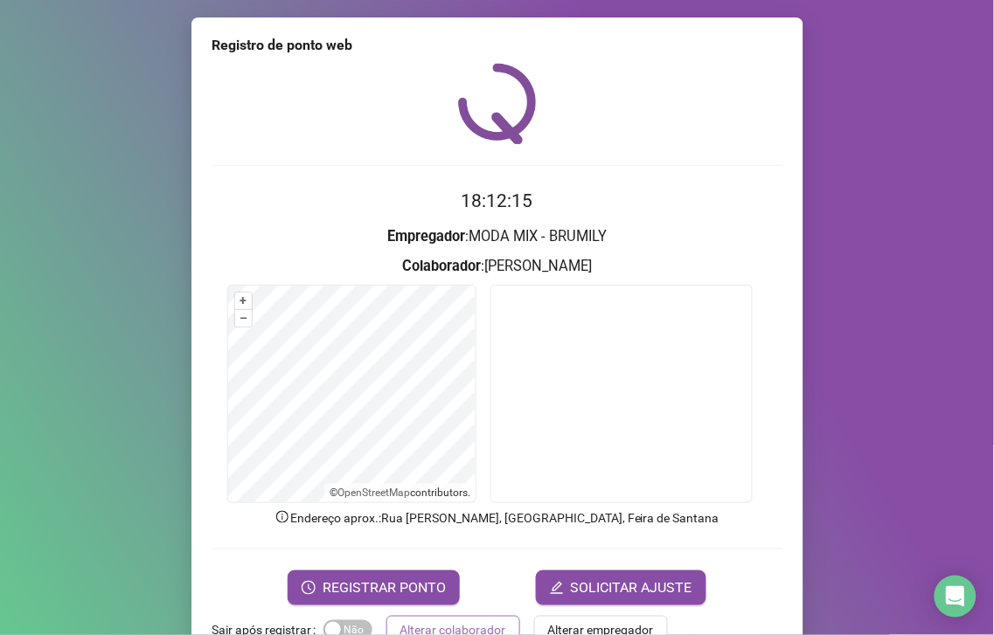
click at [488, 626] on span "Alterar colaborador" at bounding box center [453, 629] width 106 height 19
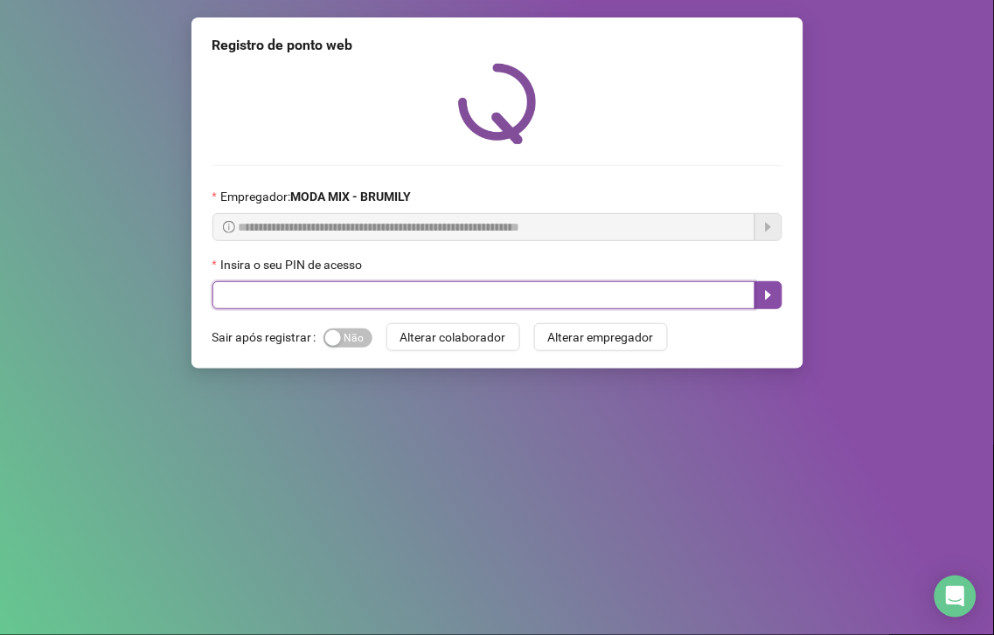
drag, startPoint x: 454, startPoint y: 289, endPoint x: 473, endPoint y: 232, distance: 59.7
click at [452, 283] on input "text" at bounding box center [483, 295] width 543 height 28
type input "*****"
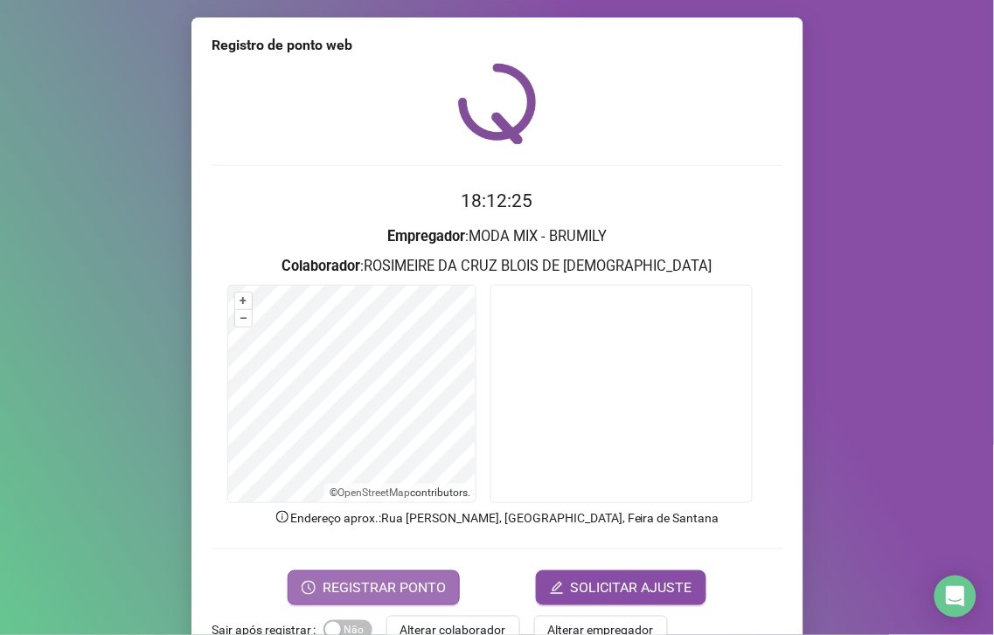
click at [391, 587] on span "REGISTRAR PONTO" at bounding box center [383, 588] width 123 height 21
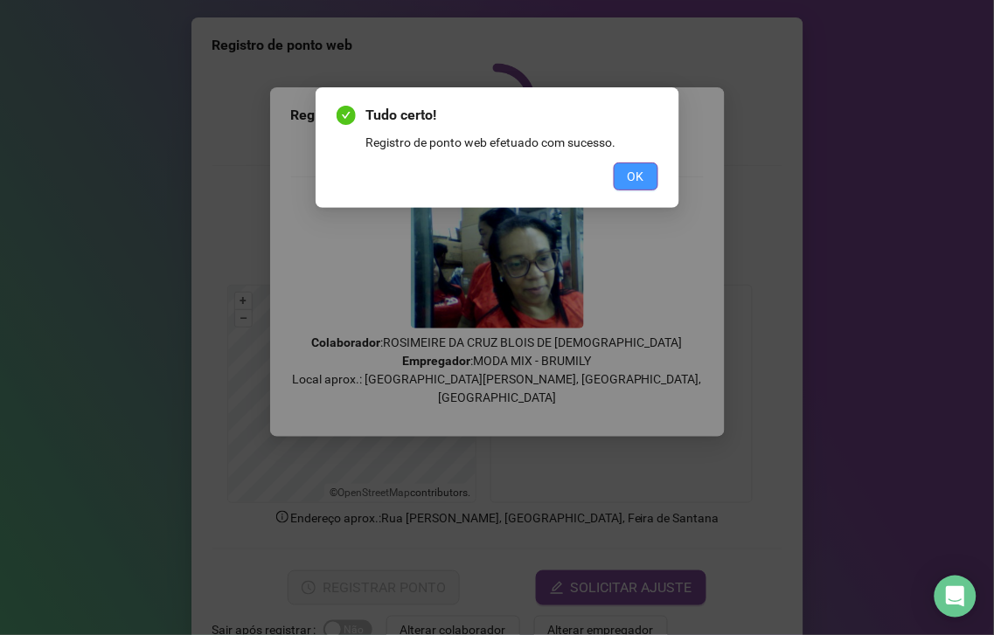
click at [624, 184] on button "OK" at bounding box center [636, 177] width 45 height 28
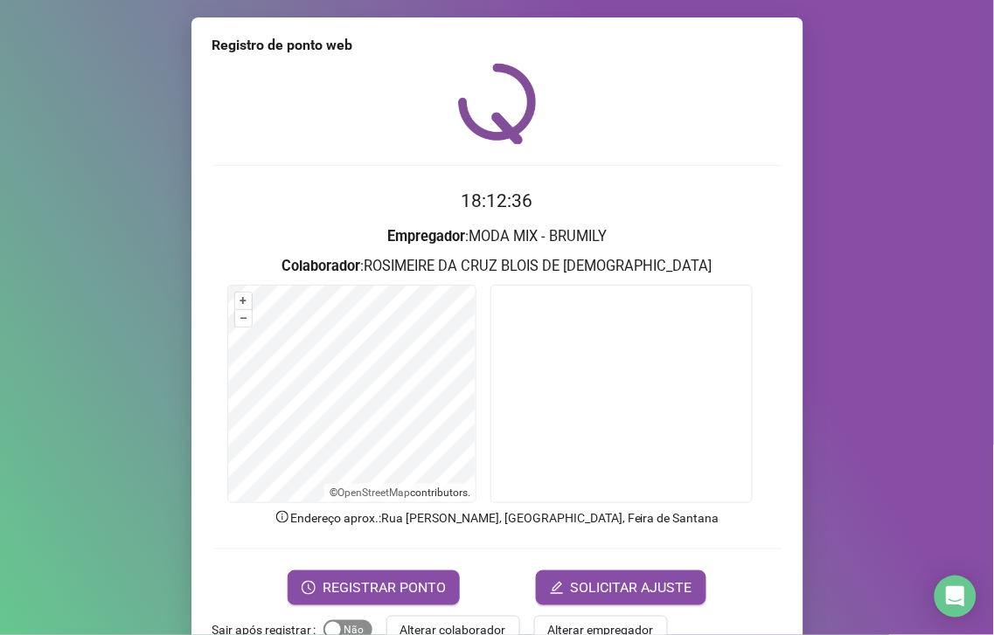
click at [347, 627] on span "Sim Não" at bounding box center [347, 629] width 49 height 19
click at [411, 627] on span "Alterar colaborador" at bounding box center [453, 629] width 106 height 19
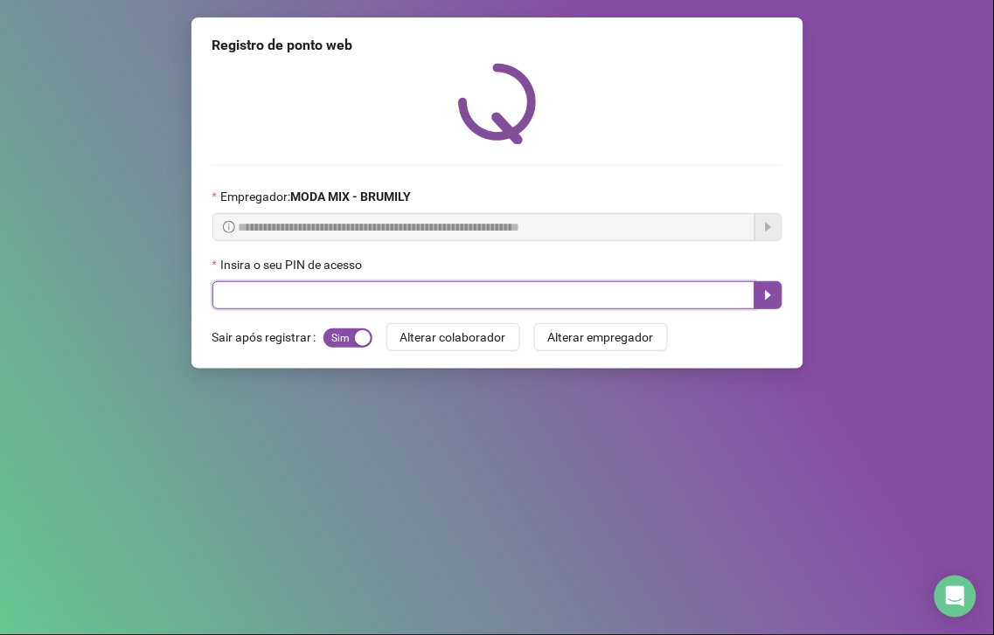
click at [417, 298] on input "text" at bounding box center [483, 295] width 543 height 28
click at [295, 294] on input "text" at bounding box center [483, 295] width 543 height 28
type input "*****"
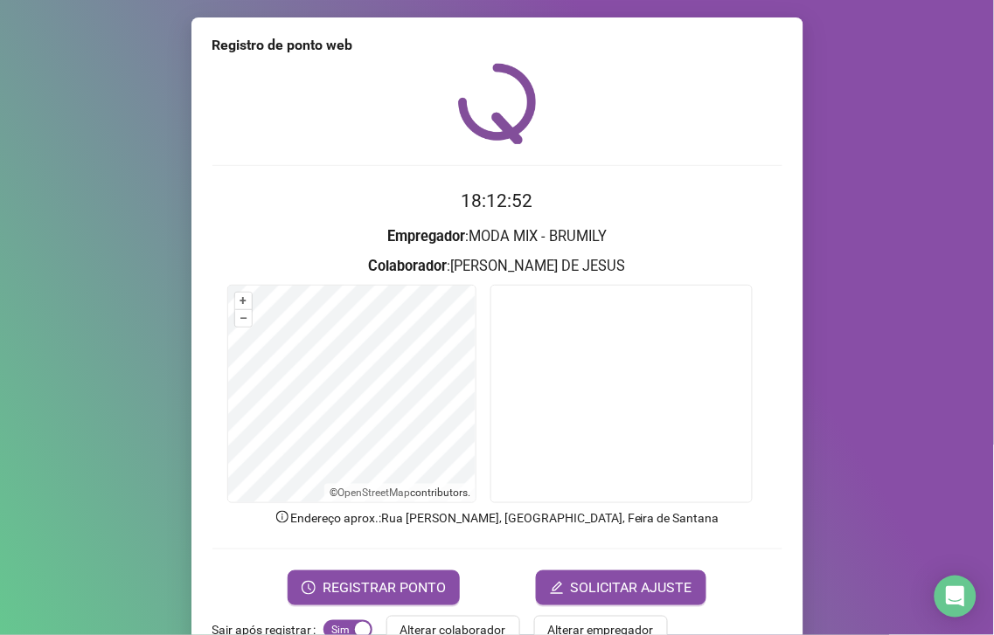
click at [360, 634] on html "Página inicial Registrar ponto Espelho de ponto Meus registros Minhas solicitaç…" at bounding box center [497, 317] width 994 height 635
click at [352, 580] on span "REGISTRAR PONTO" at bounding box center [383, 588] width 123 height 21
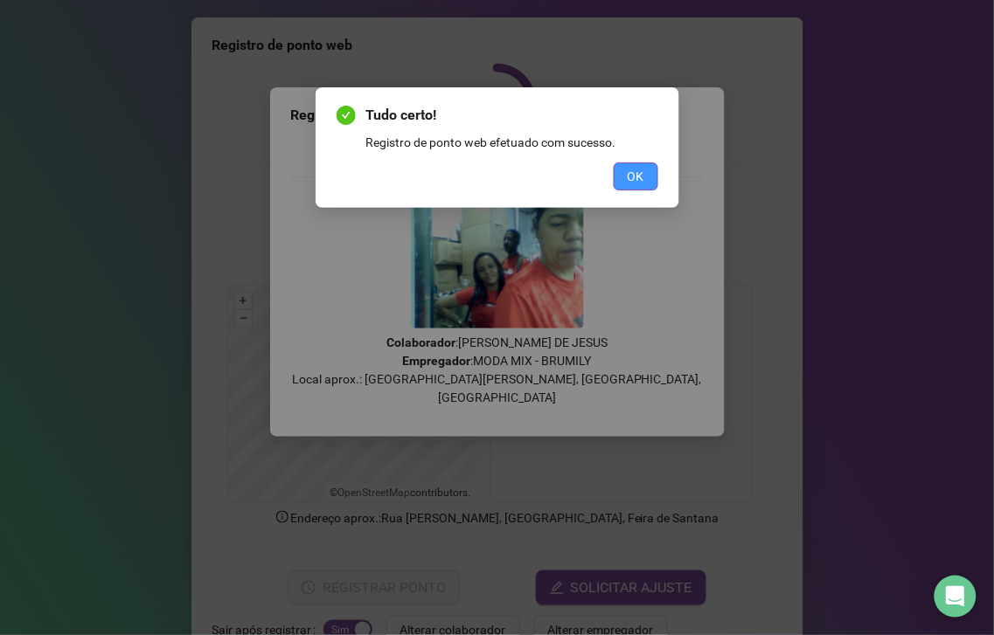
click at [616, 170] on button "OK" at bounding box center [636, 177] width 45 height 28
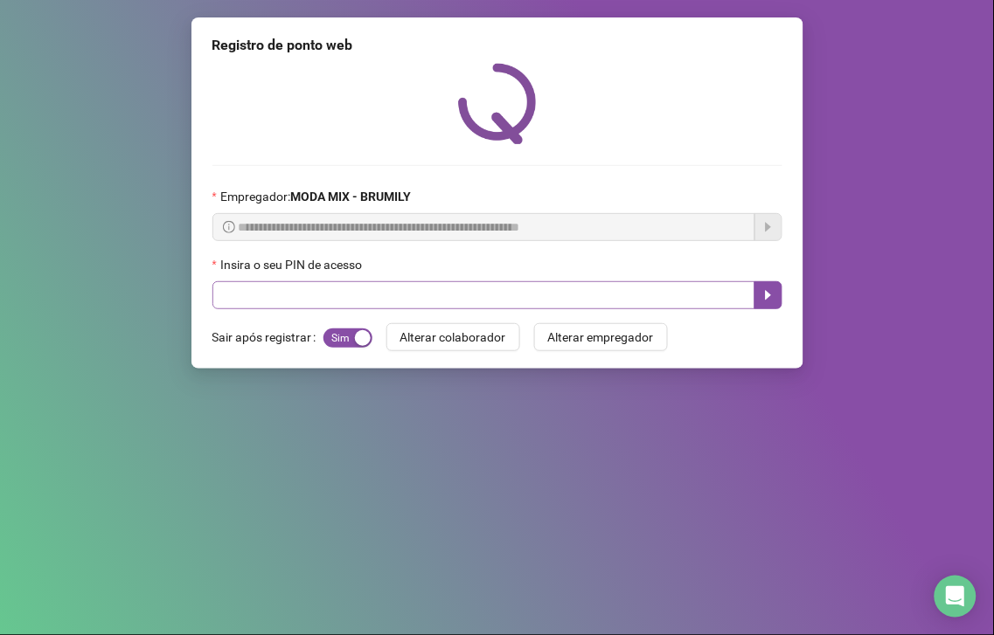
click at [634, 309] on div "**********" at bounding box center [497, 192] width 612 height 351
drag, startPoint x: 633, startPoint y: 308, endPoint x: 658, endPoint y: 272, distance: 43.9
click at [632, 307] on input "text" at bounding box center [483, 295] width 543 height 28
type input "*****"
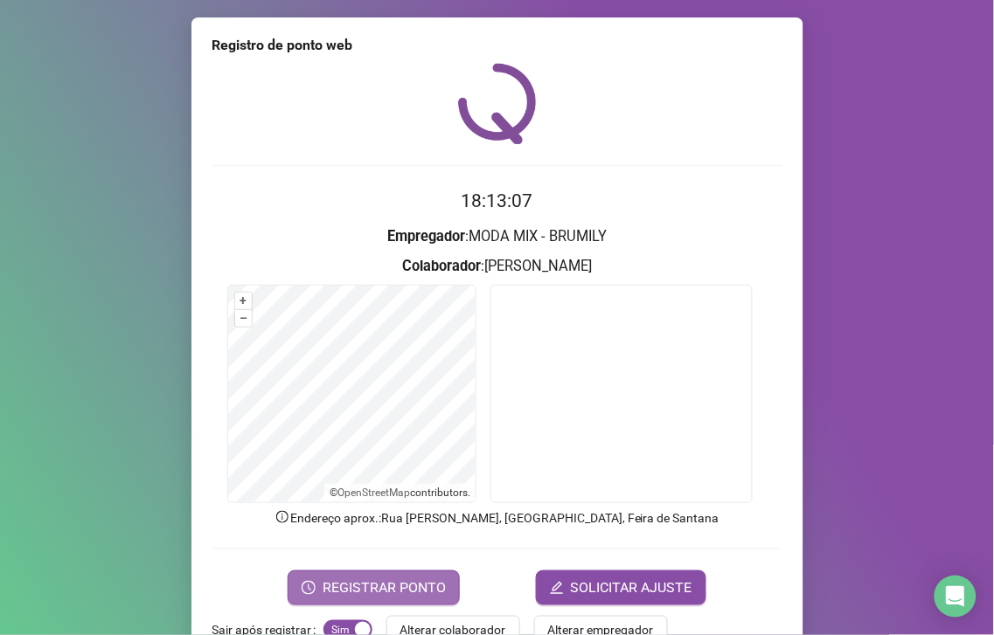
drag, startPoint x: 360, startPoint y: 599, endPoint x: 376, endPoint y: 581, distance: 23.5
click at [376, 581] on button "REGISTRAR PONTO" at bounding box center [374, 588] width 172 height 35
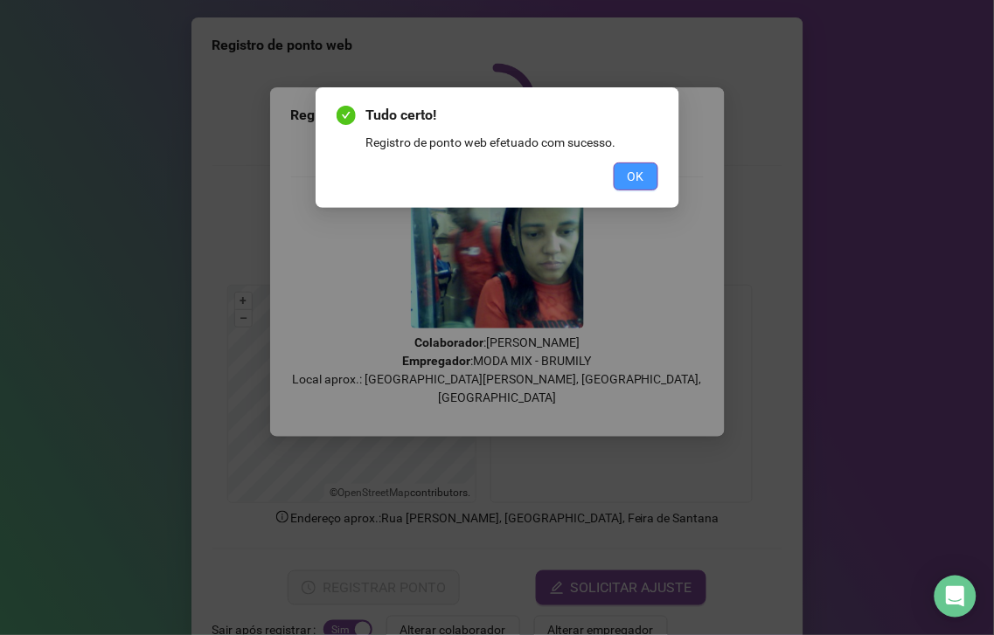
click at [617, 163] on button "OK" at bounding box center [636, 177] width 45 height 28
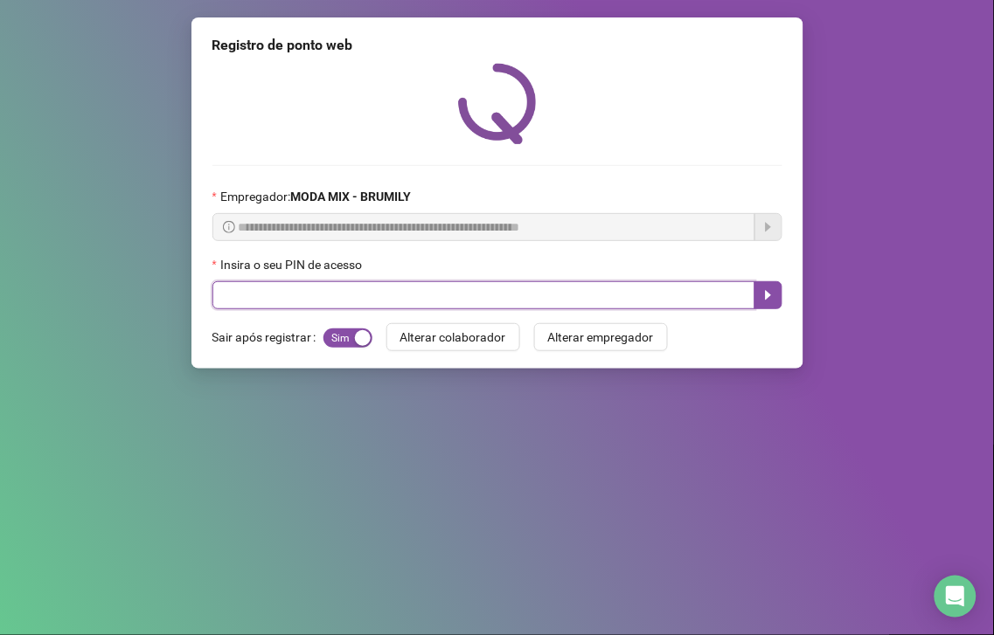
click at [537, 295] on input "text" at bounding box center [483, 295] width 543 height 28
type input "*****"
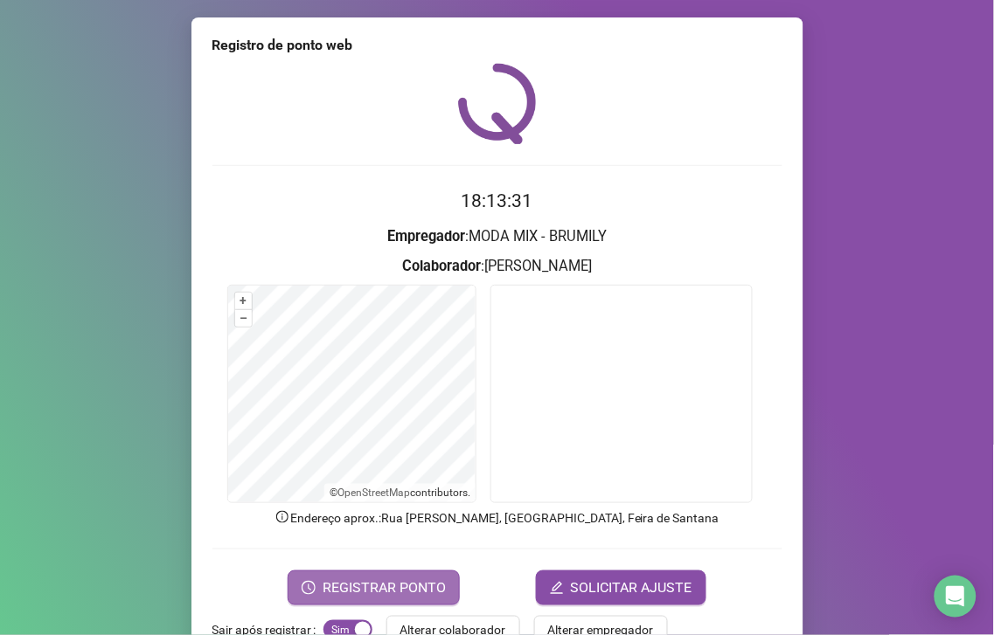
click at [392, 579] on span "REGISTRAR PONTO" at bounding box center [383, 588] width 123 height 21
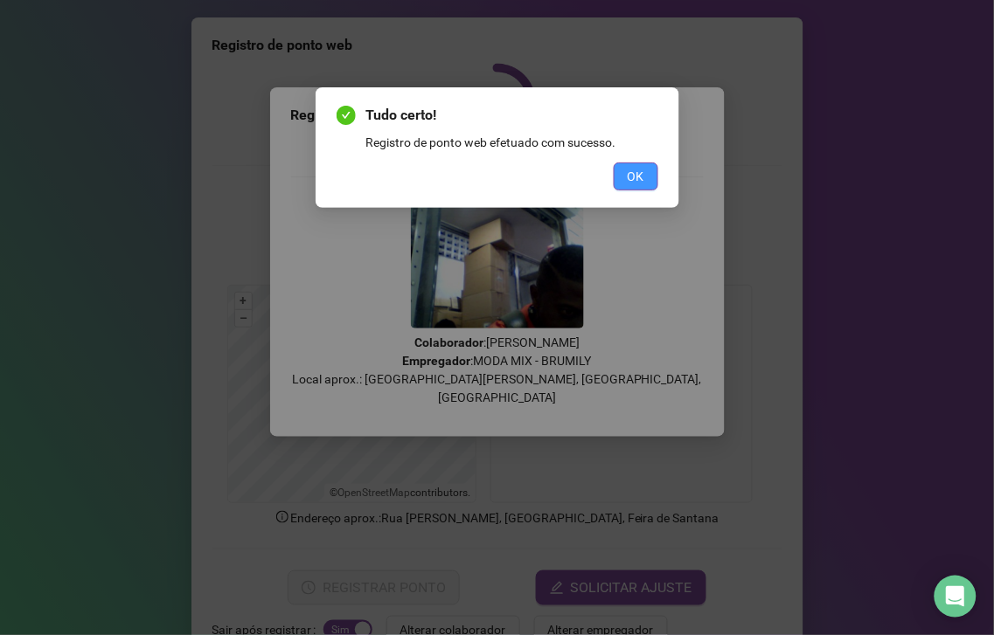
click at [619, 169] on button "OK" at bounding box center [636, 177] width 45 height 28
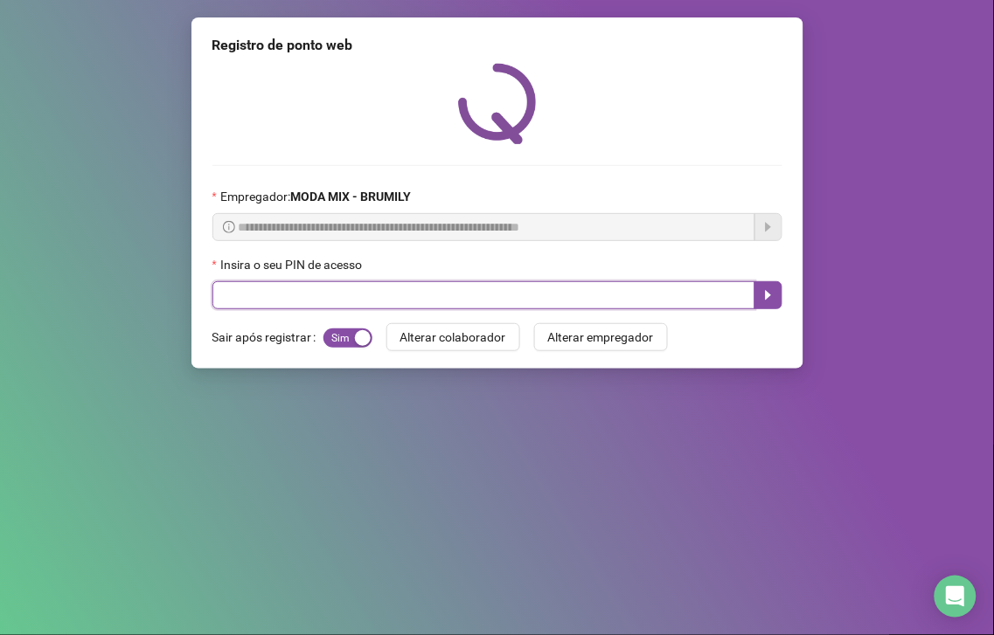
click at [389, 299] on input "text" at bounding box center [483, 295] width 543 height 28
type input "*****"
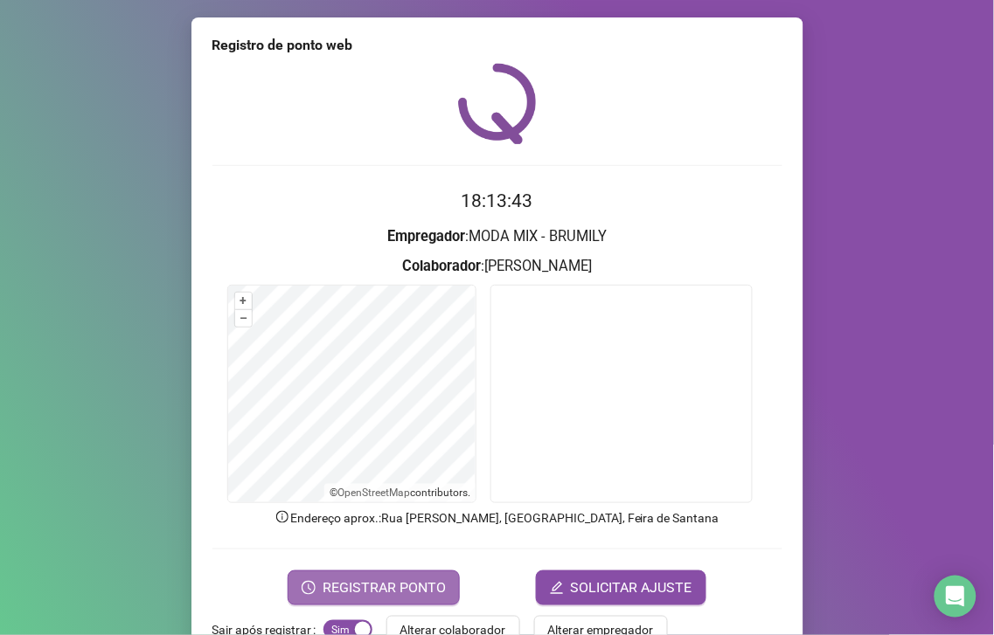
click at [425, 581] on span "REGISTRAR PONTO" at bounding box center [383, 588] width 123 height 21
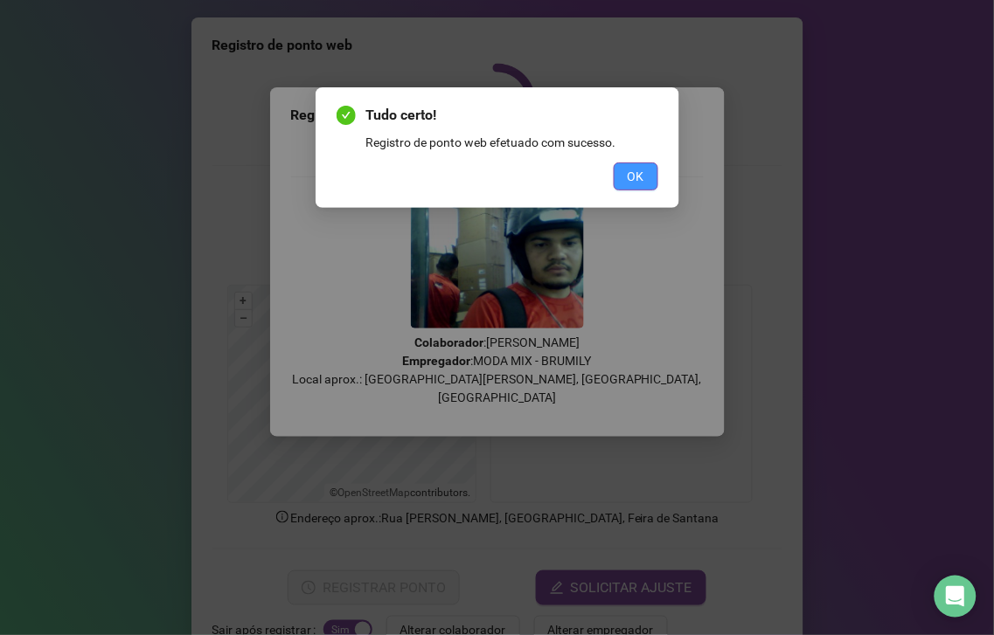
click at [634, 170] on span "OK" at bounding box center [635, 176] width 17 height 19
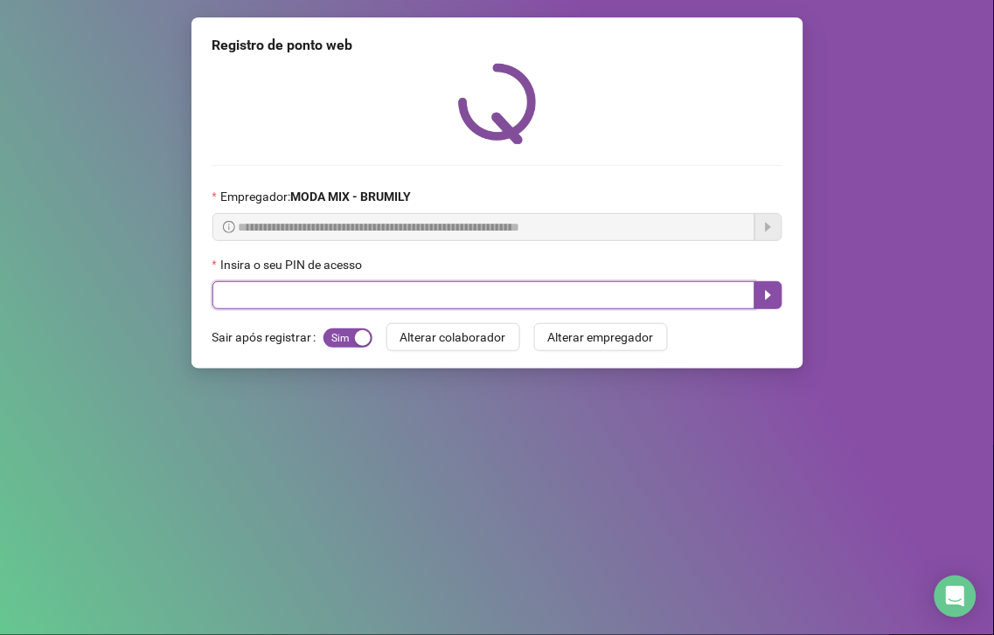
click at [386, 307] on input "text" at bounding box center [483, 295] width 543 height 28
type input "*****"
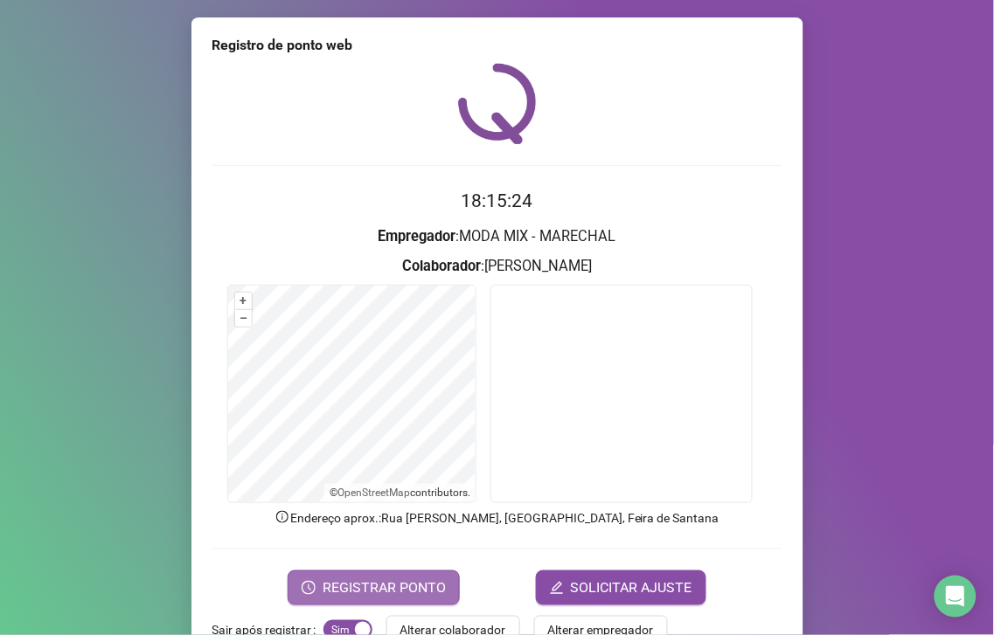
click at [408, 575] on button "REGISTRAR PONTO" at bounding box center [374, 588] width 172 height 35
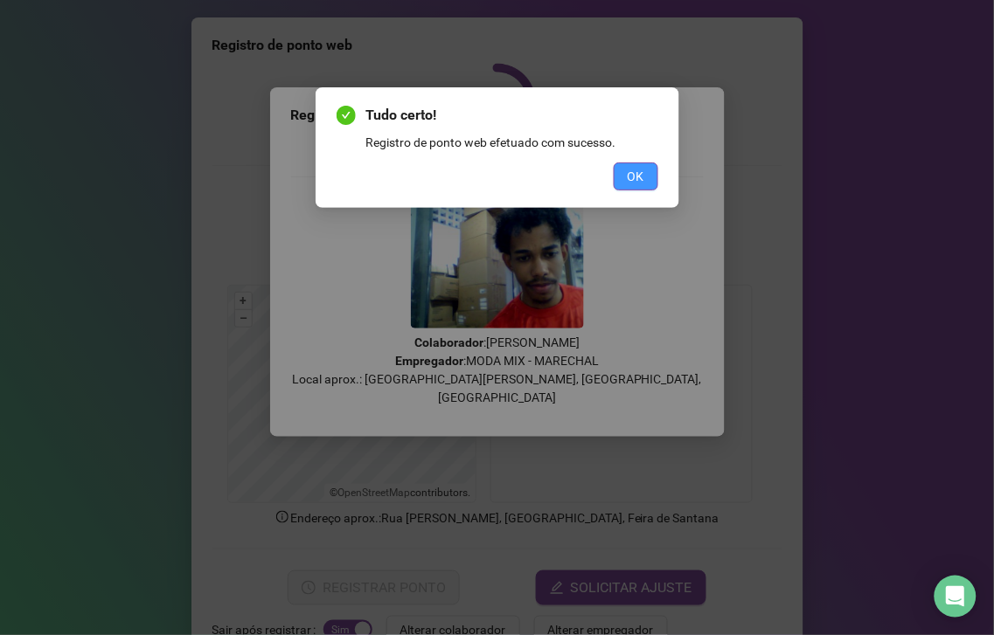
click at [614, 187] on button "OK" at bounding box center [636, 177] width 45 height 28
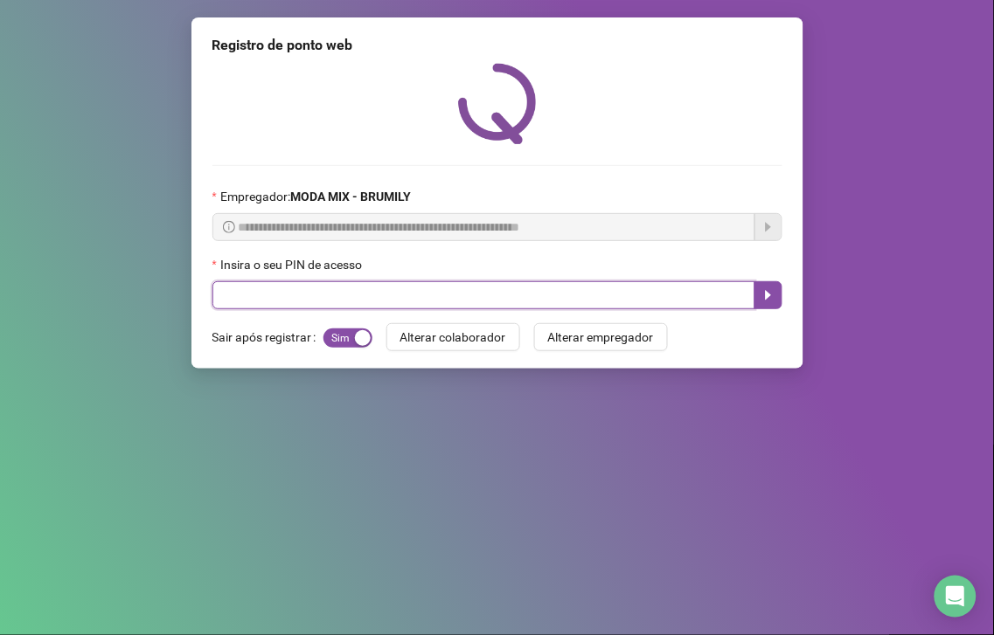
click at [501, 298] on input "text" at bounding box center [483, 295] width 543 height 28
type input "*****"
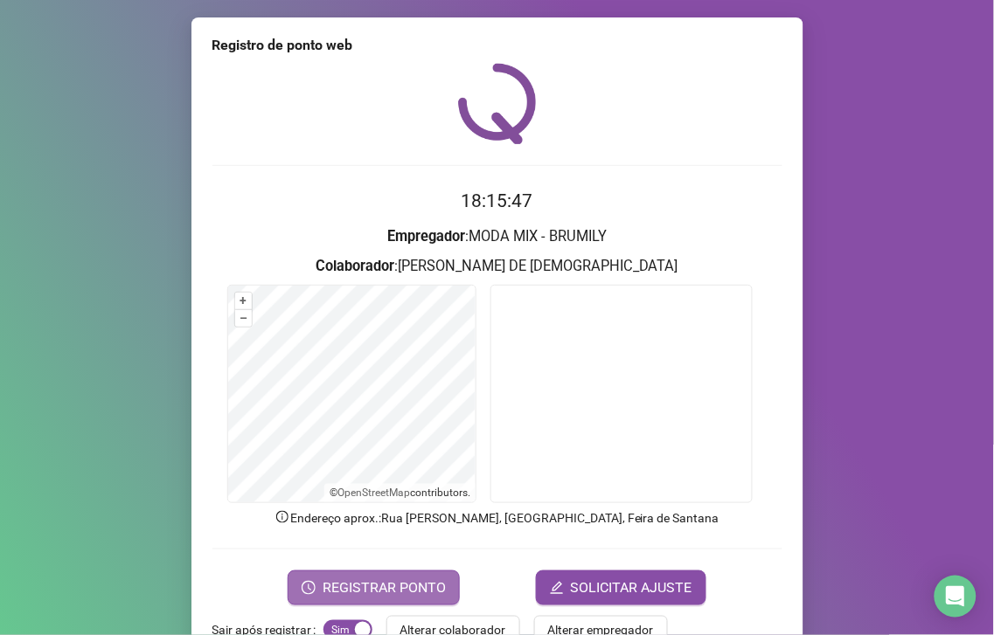
click at [386, 589] on span "REGISTRAR PONTO" at bounding box center [383, 588] width 123 height 21
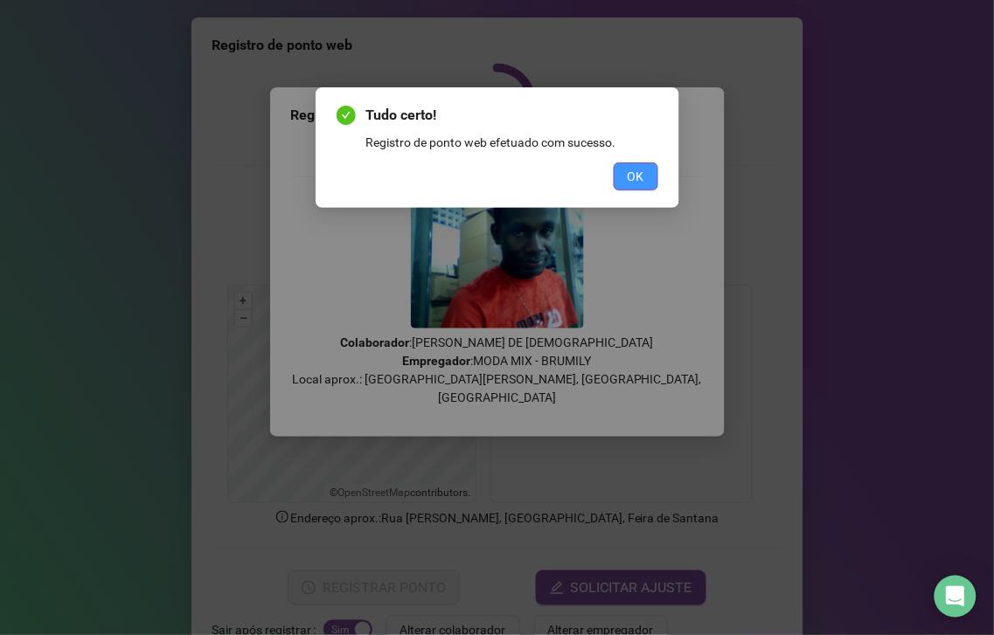
click at [630, 168] on span "OK" at bounding box center [635, 176] width 17 height 19
